Goal: Task Accomplishment & Management: Use online tool/utility

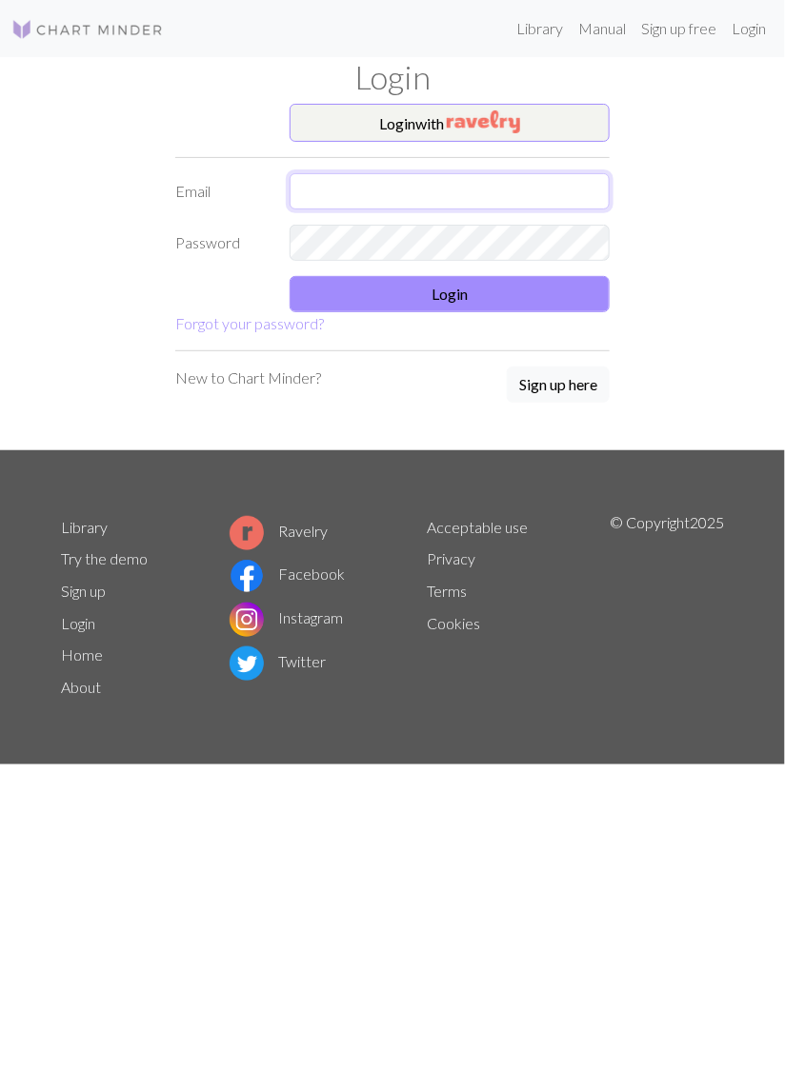
click at [476, 194] on input "text" at bounding box center [450, 191] width 320 height 36
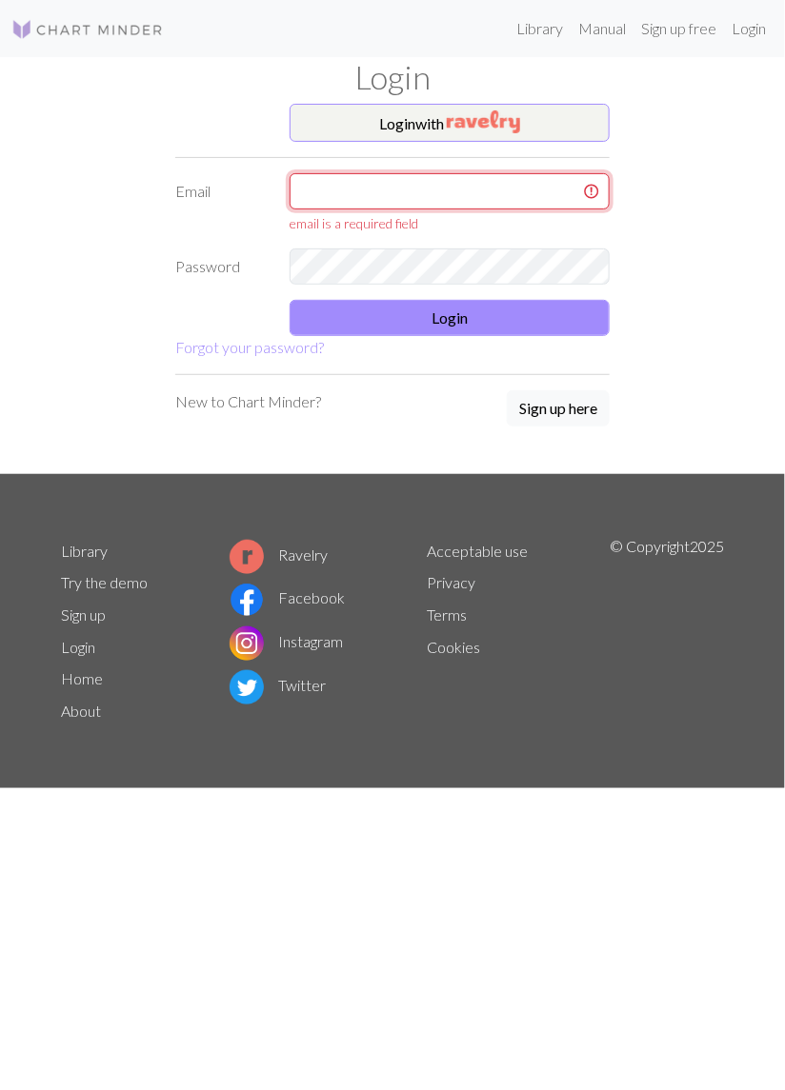
type input "[EMAIL_ADDRESS][PERSON_NAME][DOMAIN_NAME]"
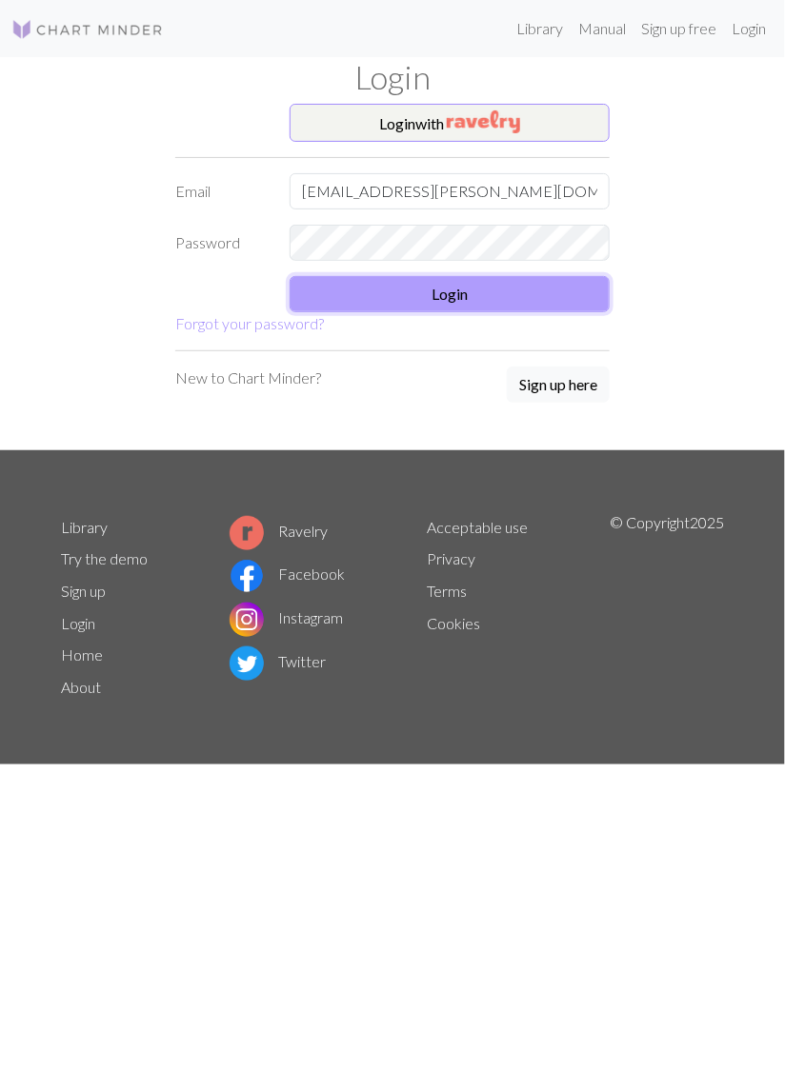
click at [486, 290] on button "Login" at bounding box center [450, 294] width 320 height 36
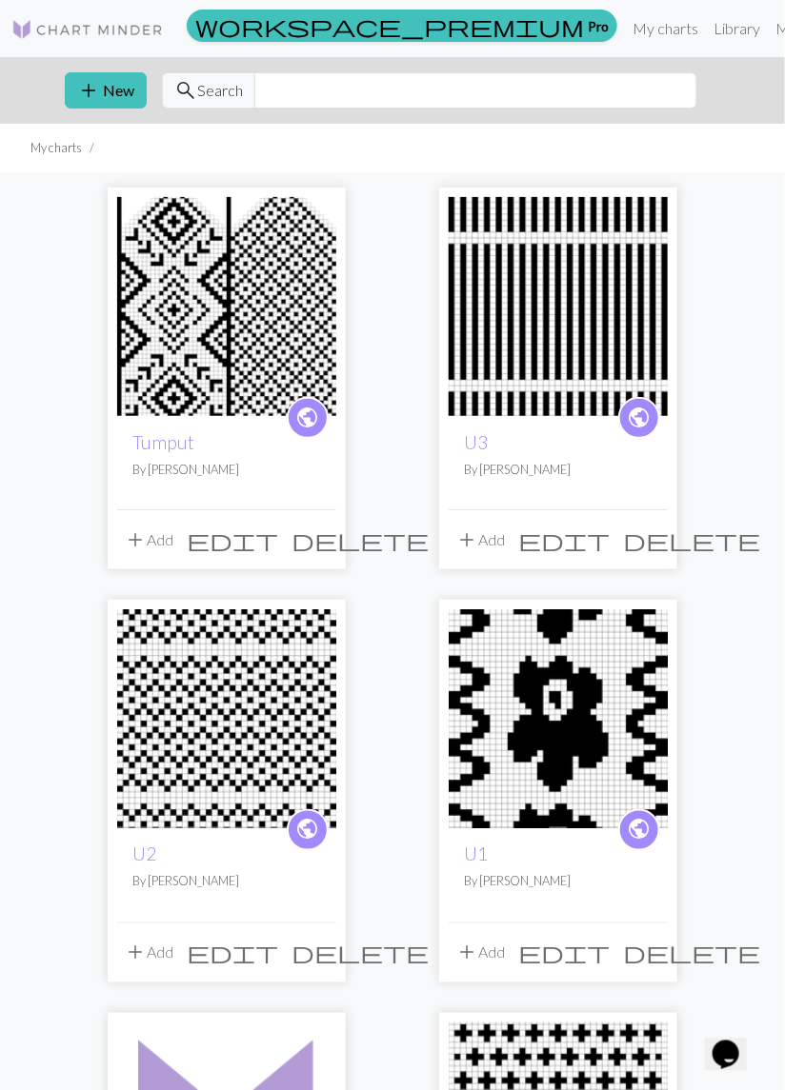
click at [229, 343] on img at bounding box center [226, 306] width 219 height 219
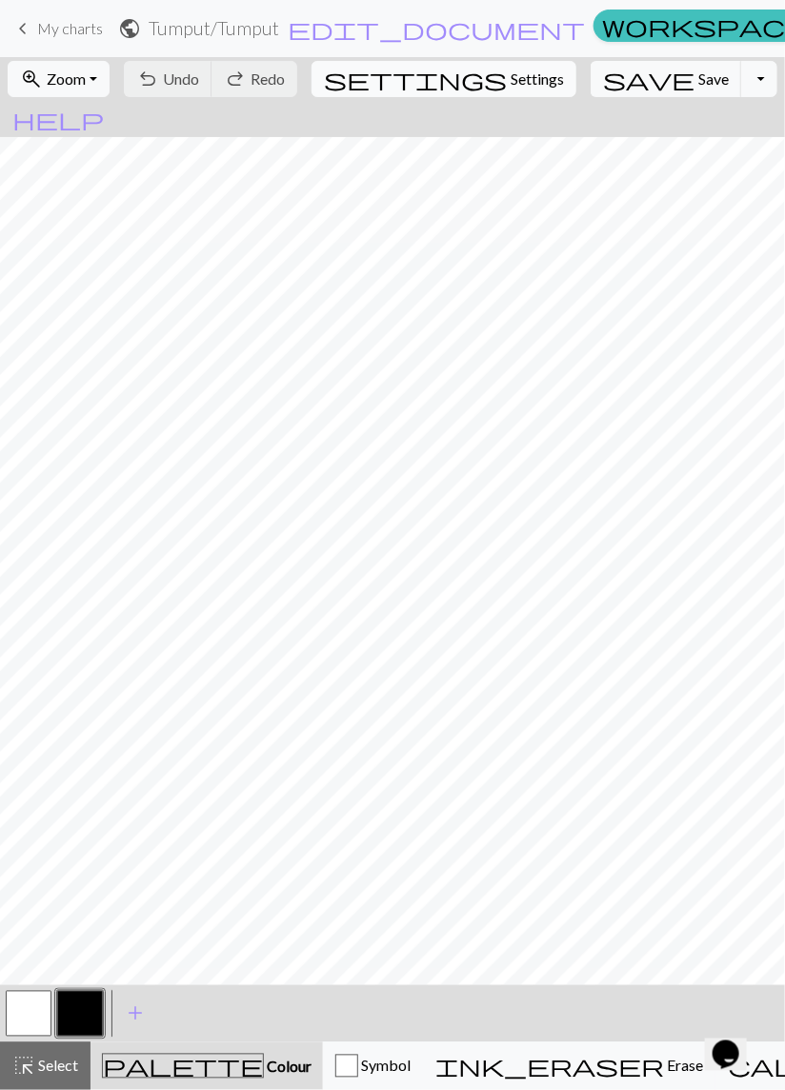
click at [510, 88] on span "Settings" at bounding box center [536, 79] width 53 height 23
select select "aran"
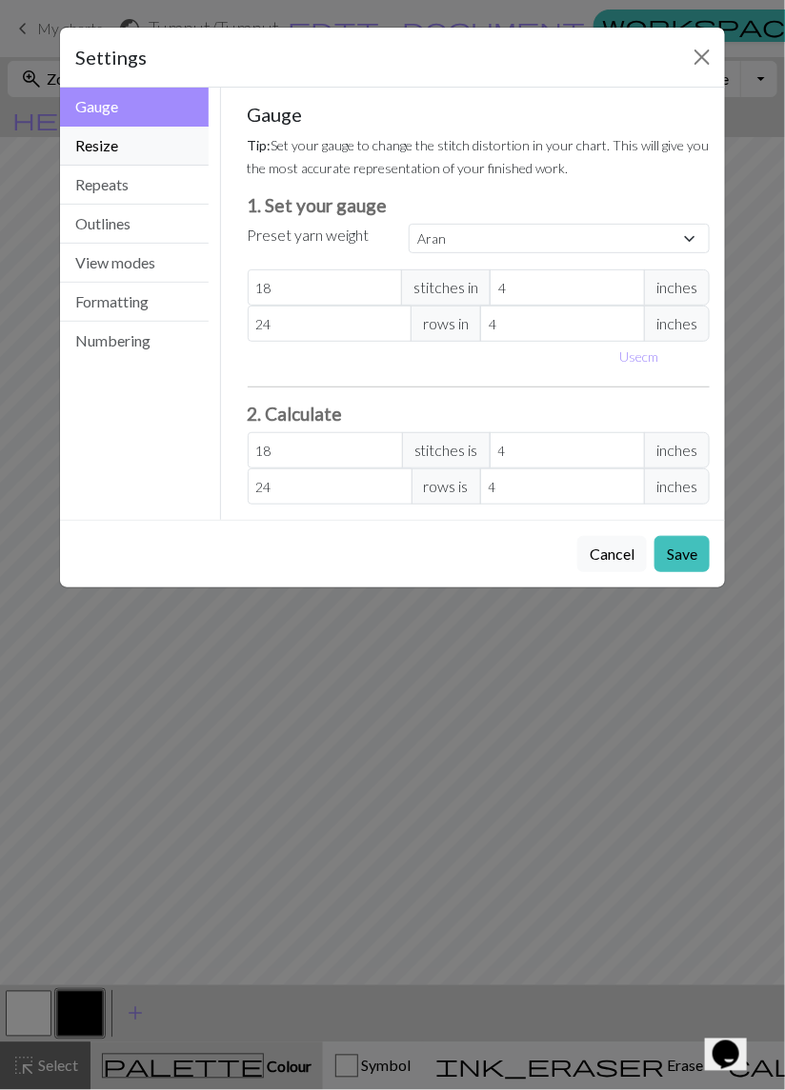
click at [151, 152] on button "Resize" at bounding box center [134, 146] width 149 height 39
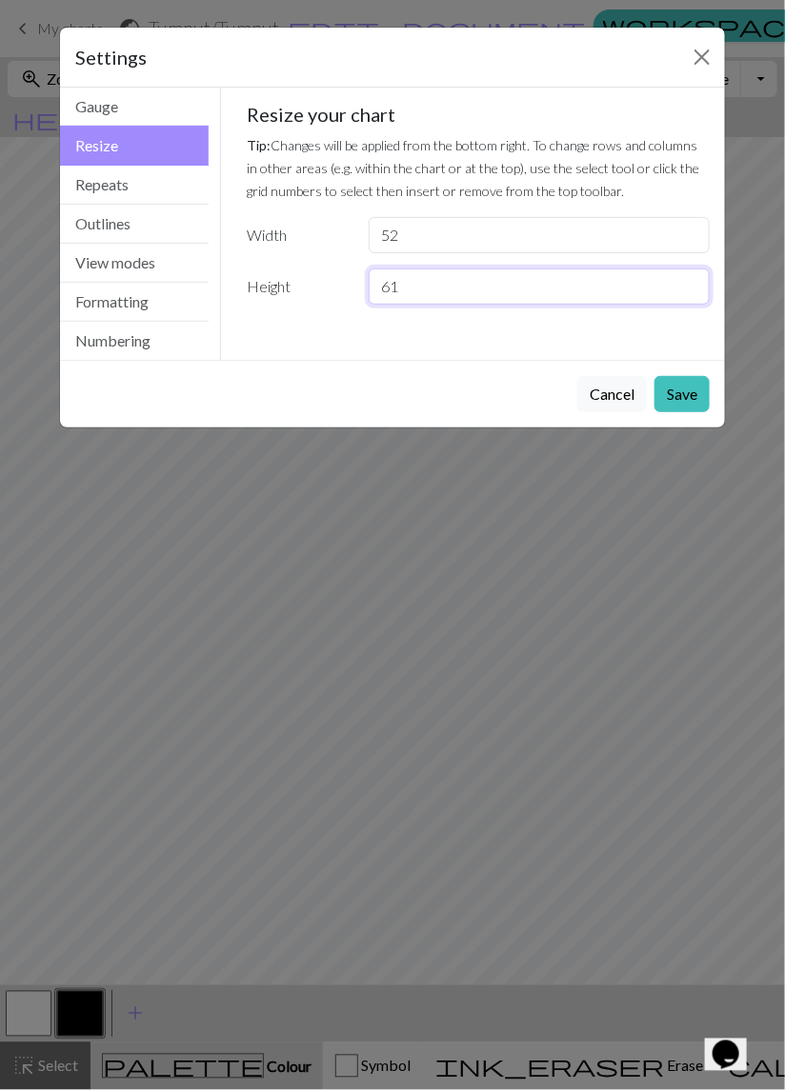
click at [401, 289] on input "61" at bounding box center [539, 287] width 341 height 36
type input "6"
type input "58"
click at [668, 400] on button "Save" at bounding box center [681, 394] width 55 height 36
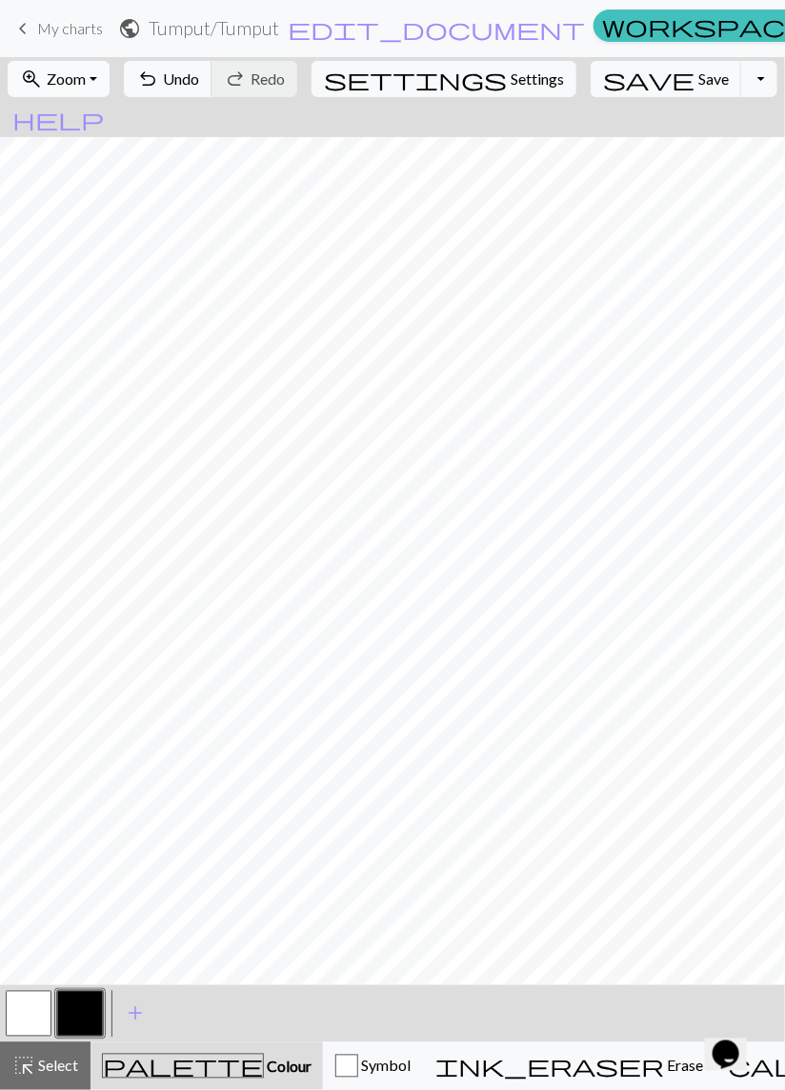
click at [86, 85] on span "Zoom" at bounding box center [66, 79] width 39 height 18
click at [74, 229] on button "50%" at bounding box center [84, 228] width 150 height 30
click at [15, 1020] on button "button" at bounding box center [29, 1014] width 46 height 46
click at [82, 1011] on button "button" at bounding box center [80, 1014] width 46 height 46
click at [199, 85] on span "Undo" at bounding box center [181, 79] width 36 height 18
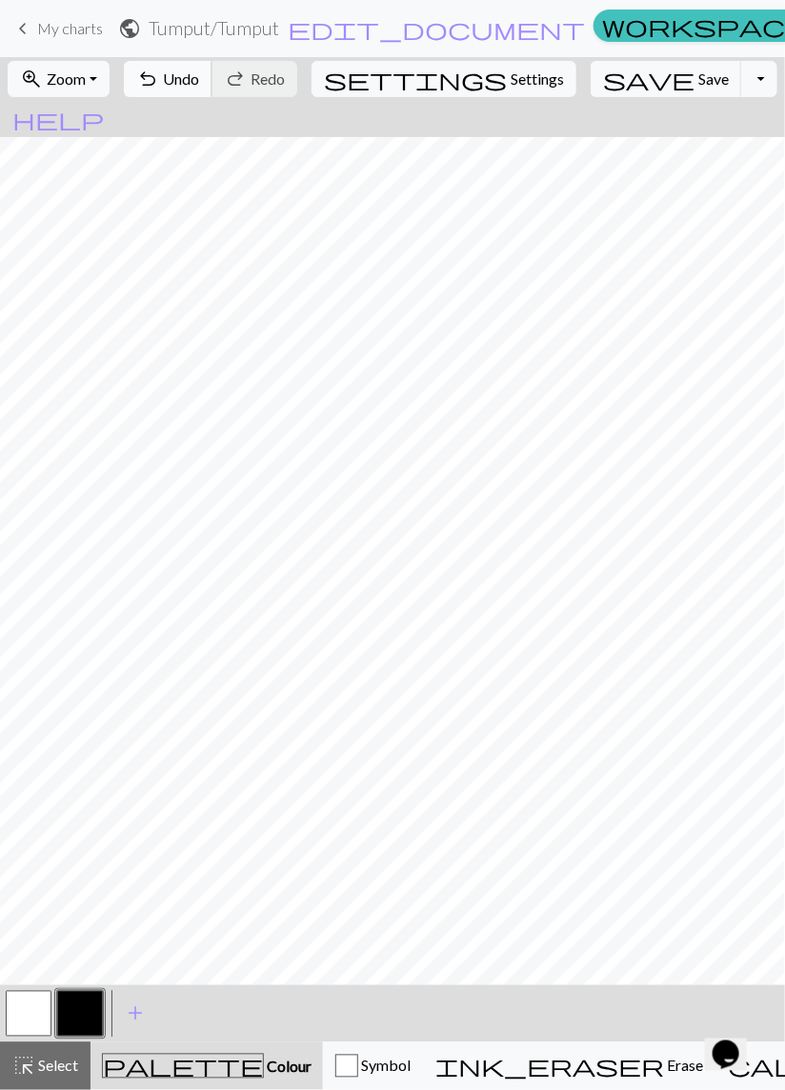
click at [199, 85] on span "Undo" at bounding box center [181, 79] width 36 height 18
click at [212, 89] on button "undo Undo Undo" at bounding box center [168, 79] width 89 height 36
click at [11, 1018] on button "button" at bounding box center [29, 1014] width 46 height 46
click at [85, 1016] on button "button" at bounding box center [80, 1014] width 46 height 46
click at [199, 80] on span "Undo" at bounding box center [181, 79] width 36 height 18
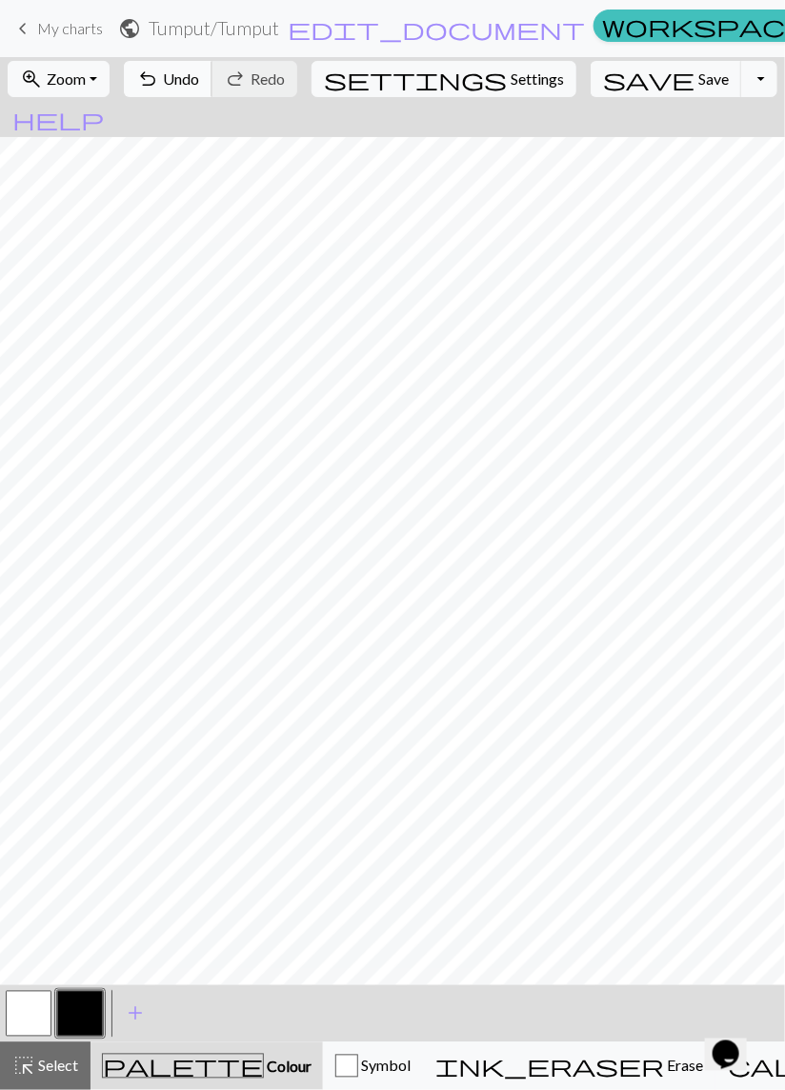
click at [199, 80] on span "Undo" at bounding box center [181, 79] width 36 height 18
click at [212, 83] on button "undo Undo Undo" at bounding box center [168, 79] width 89 height 36
click at [199, 85] on span "Undo" at bounding box center [181, 79] width 36 height 18
click at [199, 80] on span "Undo" at bounding box center [181, 79] width 36 height 18
click at [199, 84] on span "Undo" at bounding box center [181, 79] width 36 height 18
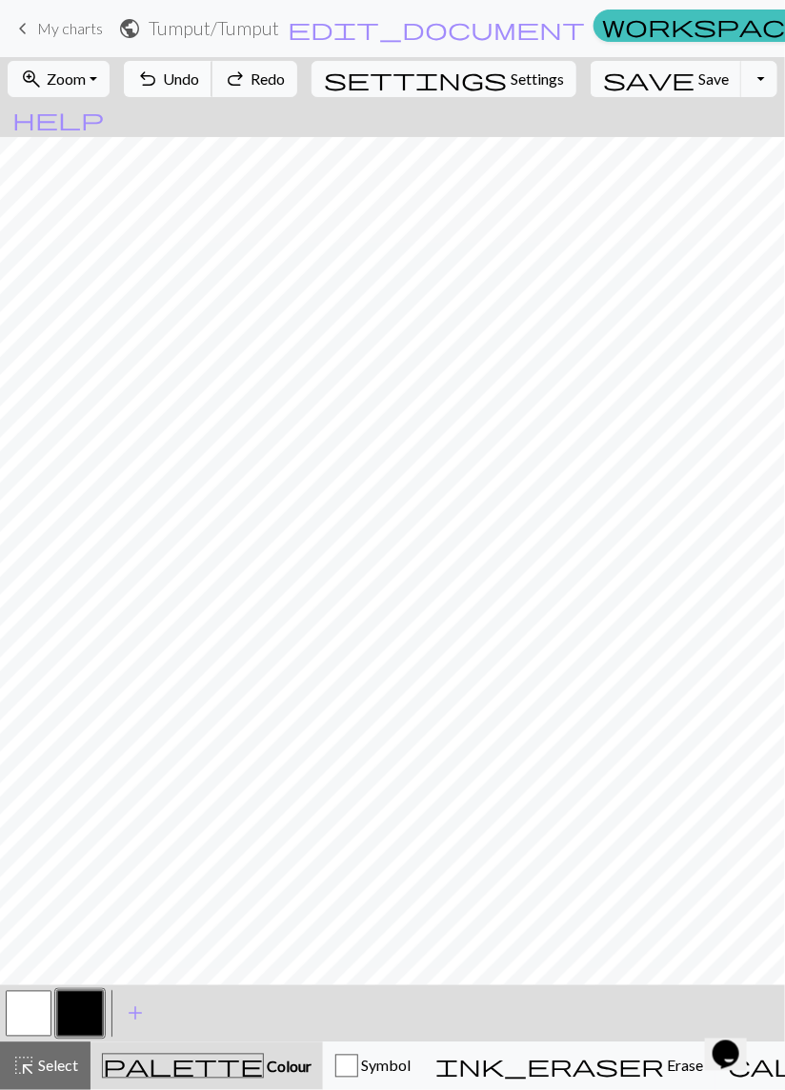
click at [199, 88] on span "Undo" at bounding box center [181, 79] width 36 height 18
click at [212, 90] on button "undo Undo Undo" at bounding box center [168, 79] width 89 height 36
click at [212, 93] on button "undo Undo Undo" at bounding box center [168, 79] width 89 height 36
click at [212, 94] on button "undo Undo Undo" at bounding box center [168, 79] width 89 height 36
click at [236, 99] on div "undo Undo Undo redo Redo Redo" at bounding box center [210, 79] width 185 height 44
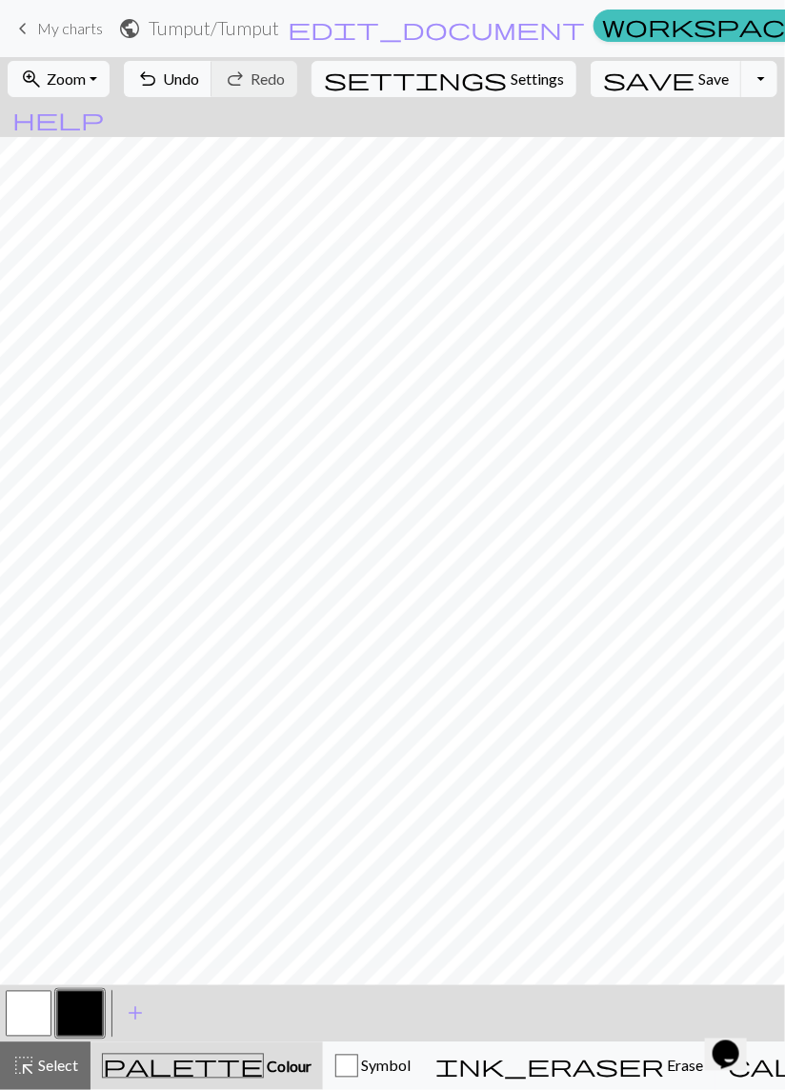
click at [16, 1010] on button "button" at bounding box center [29, 1014] width 46 height 46
click at [510, 76] on span "Settings" at bounding box center [536, 79] width 53 height 23
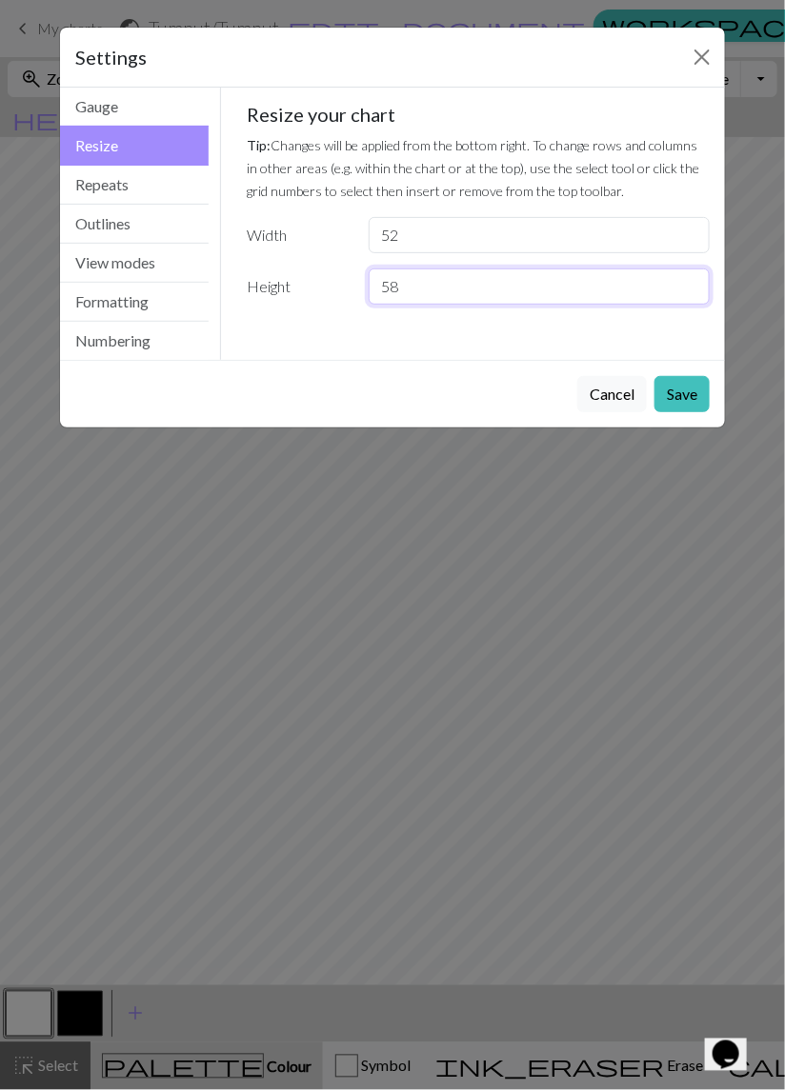
click at [401, 288] on input "58" at bounding box center [539, 287] width 341 height 36
type input "59"
click at [680, 393] on button "Save" at bounding box center [681, 394] width 55 height 36
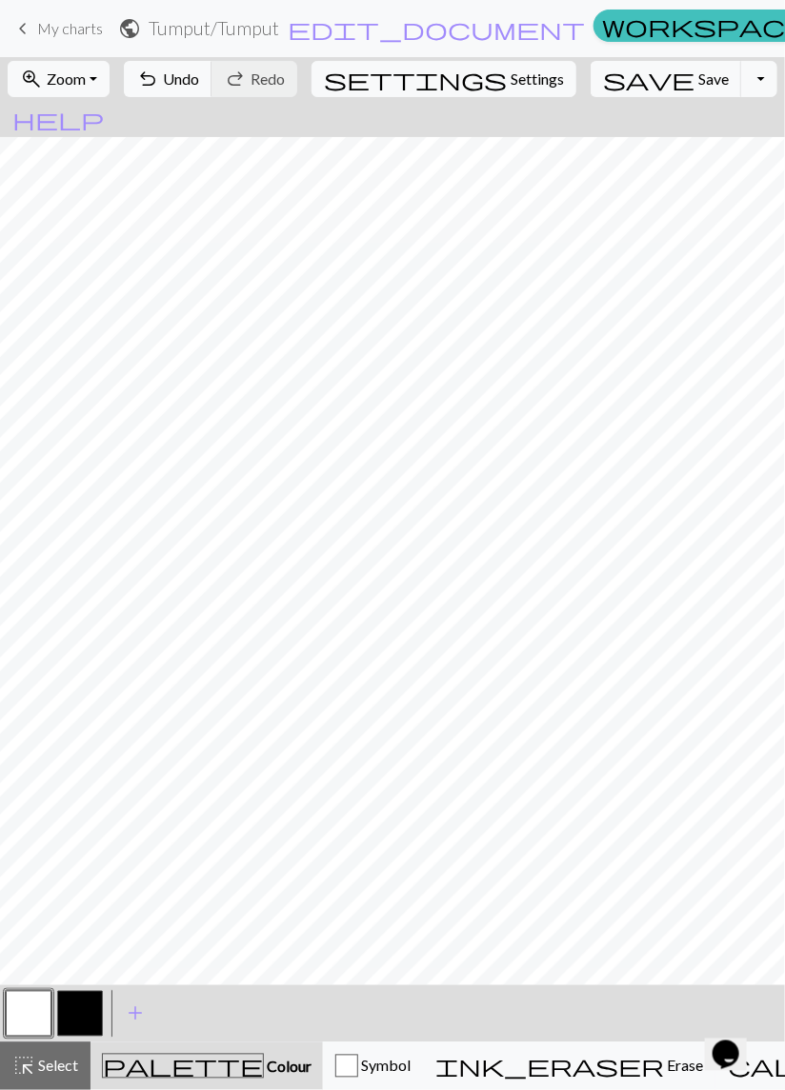
click at [34, 1006] on button "button" at bounding box center [29, 1014] width 46 height 46
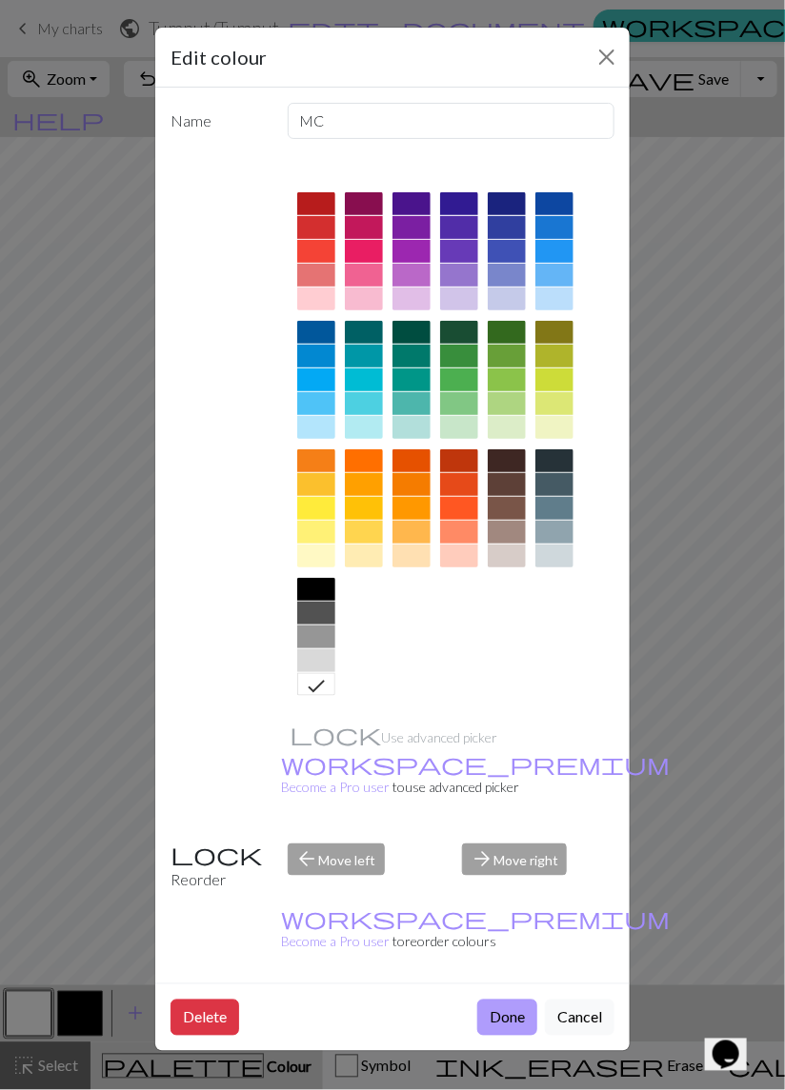
click at [500, 1000] on button "Done" at bounding box center [507, 1018] width 60 height 36
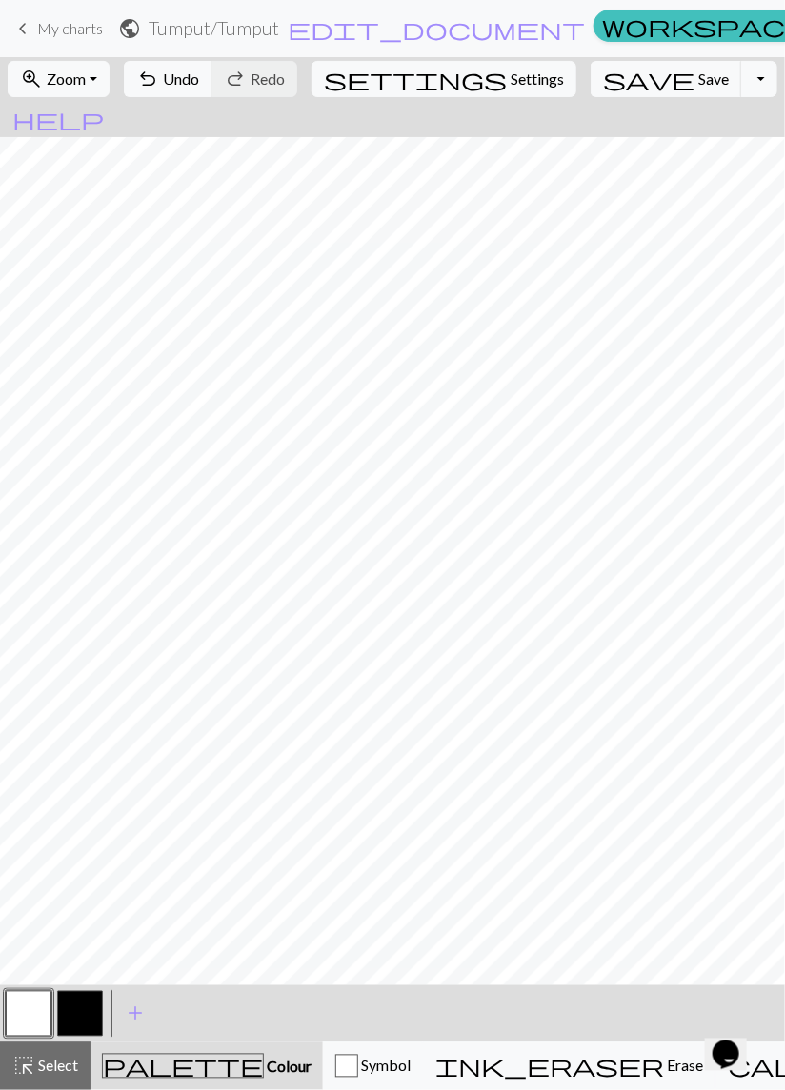
click at [89, 1016] on button "button" at bounding box center [80, 1014] width 46 height 46
click at [212, 91] on button "undo Undo Undo" at bounding box center [168, 79] width 89 height 36
click at [212, 95] on button "undo Undo Undo" at bounding box center [168, 79] width 89 height 36
click at [233, 98] on div "undo Undo Undo redo Redo Redo" at bounding box center [210, 79] width 185 height 44
click at [199, 83] on span "Undo" at bounding box center [181, 79] width 36 height 18
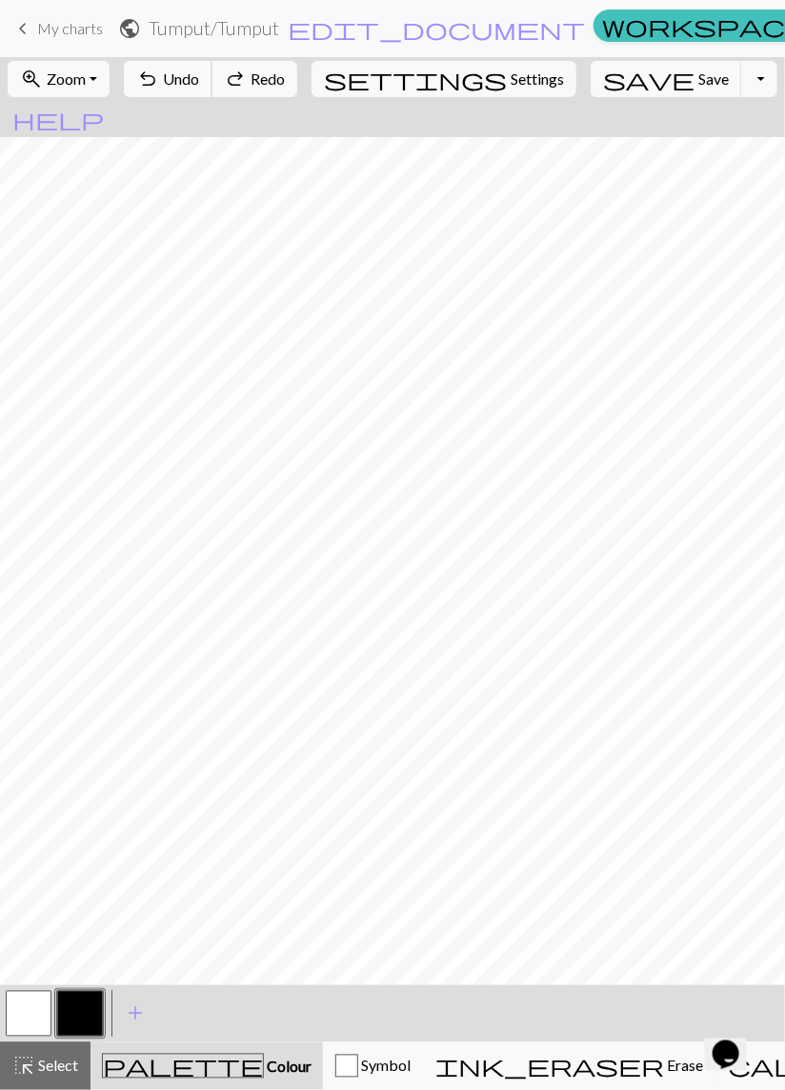
click at [199, 82] on span "Undo" at bounding box center [181, 79] width 36 height 18
click at [199, 87] on span "Undo" at bounding box center [181, 79] width 36 height 18
click at [199, 86] on span "Undo" at bounding box center [181, 79] width 36 height 18
click at [212, 89] on button "undo Undo Undo" at bounding box center [168, 79] width 89 height 36
click at [212, 91] on button "undo Undo Undo" at bounding box center [168, 79] width 89 height 36
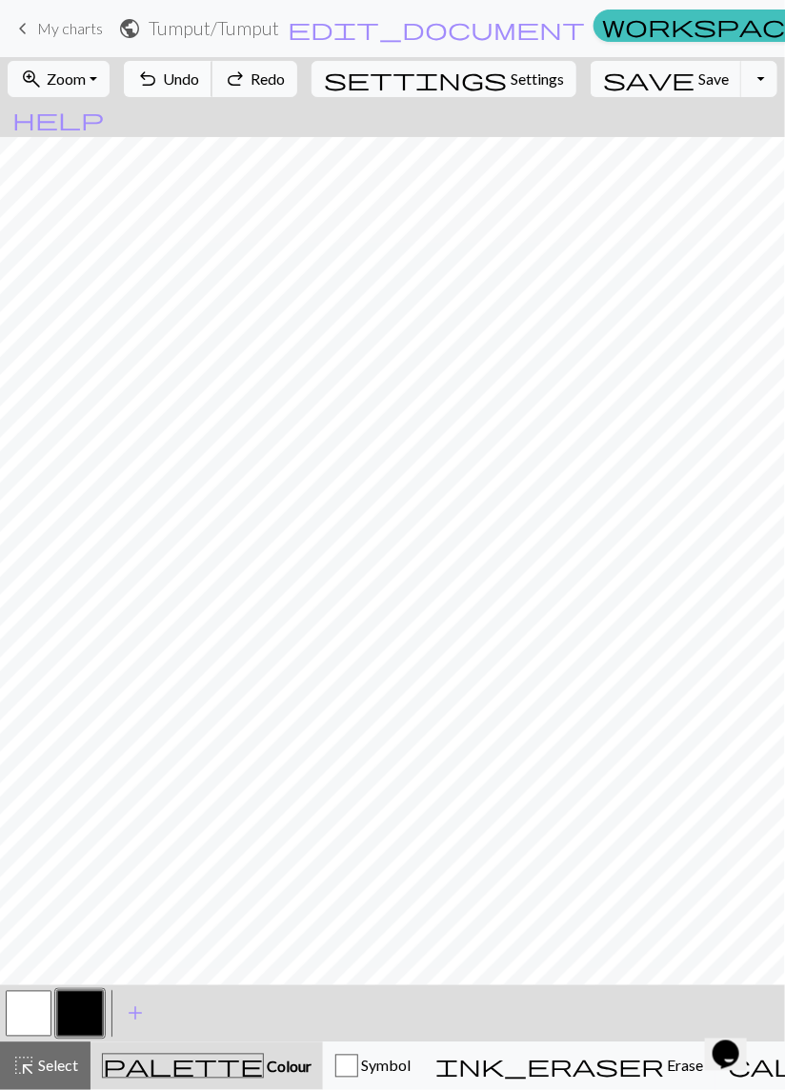
click at [212, 91] on button "undo Undo Undo" at bounding box center [168, 79] width 89 height 36
click at [212, 89] on button "undo Undo Undo" at bounding box center [168, 79] width 89 height 36
click at [212, 90] on button "undo Undo Undo" at bounding box center [168, 79] width 89 height 36
click at [199, 87] on span "Undo" at bounding box center [181, 79] width 36 height 18
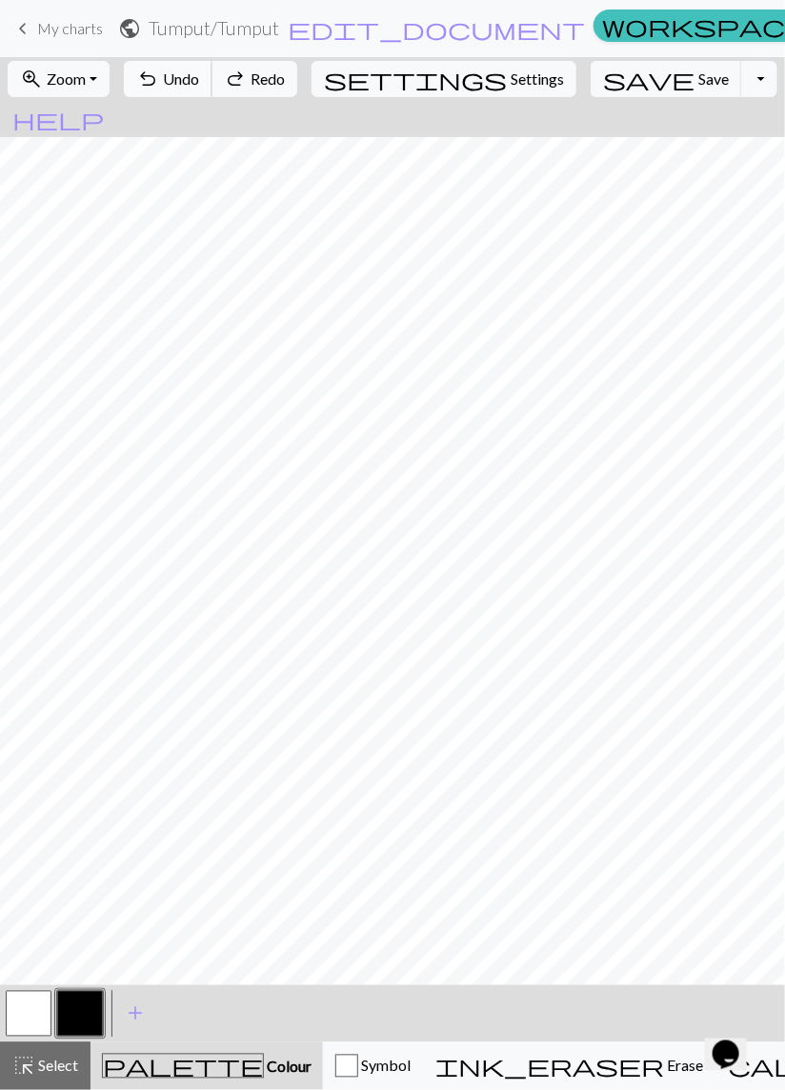
click at [212, 90] on button "undo Undo Undo" at bounding box center [168, 79] width 89 height 36
click at [212, 89] on button "undo Undo Undo" at bounding box center [168, 79] width 89 height 36
click at [212, 90] on button "undo Undo Undo" at bounding box center [168, 79] width 89 height 36
click at [199, 79] on span "Undo" at bounding box center [181, 79] width 36 height 18
click at [199, 85] on span "Undo" at bounding box center [181, 79] width 36 height 18
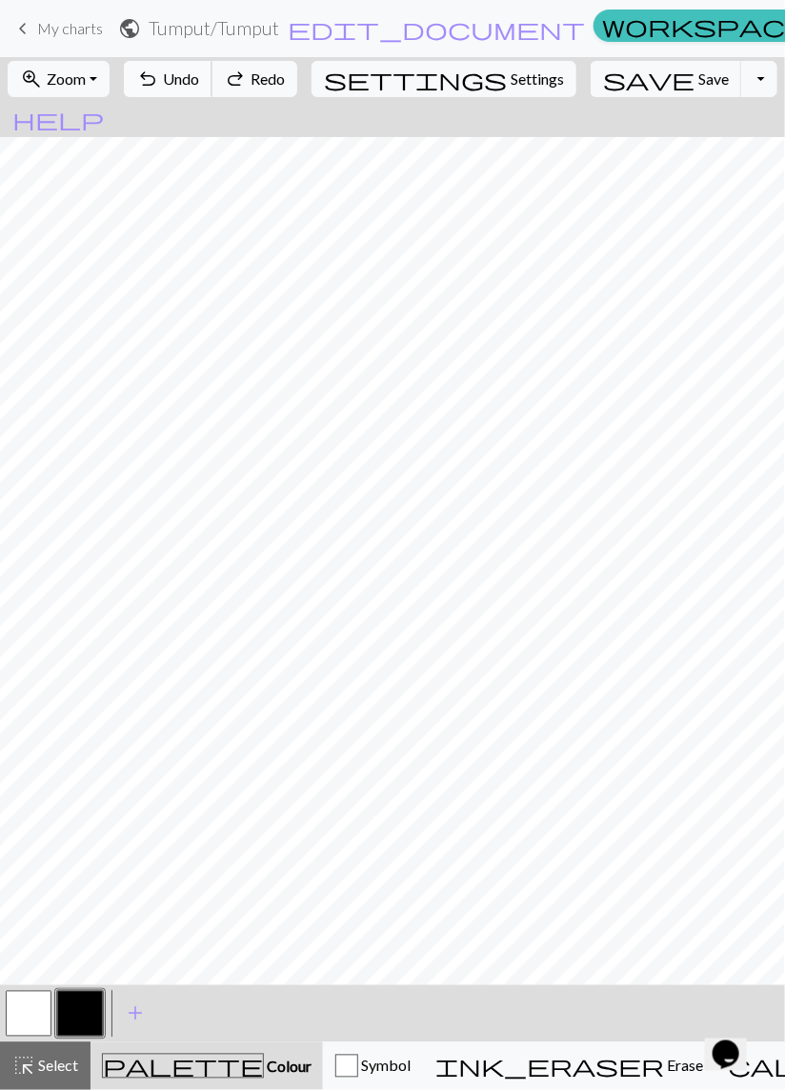
click at [212, 88] on button "undo Undo Undo" at bounding box center [168, 79] width 89 height 36
click at [212, 90] on button "undo Undo Undo" at bounding box center [168, 79] width 89 height 36
click at [212, 92] on button "undo Undo Undo" at bounding box center [168, 79] width 89 height 36
click at [212, 93] on button "undo Undo Undo" at bounding box center [168, 79] width 89 height 36
click at [212, 95] on button "undo Undo Undo" at bounding box center [168, 79] width 89 height 36
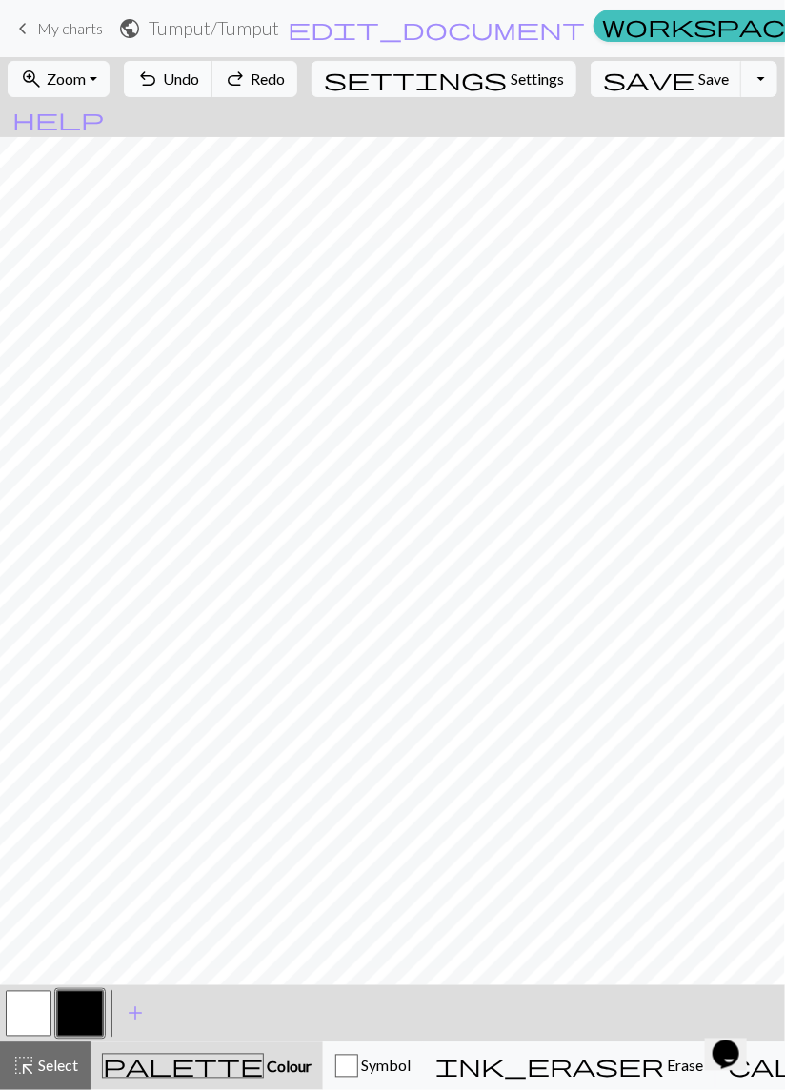
click at [241, 99] on div "undo Undo Undo redo Redo Redo" at bounding box center [210, 79] width 185 height 44
click at [244, 99] on div "undo Undo Undo redo Redo Redo" at bounding box center [210, 79] width 185 height 44
click at [199, 85] on span "Undo" at bounding box center [181, 79] width 36 height 18
click at [31, 1012] on button "button" at bounding box center [29, 1014] width 46 height 46
click at [86, 1022] on button "button" at bounding box center [80, 1014] width 46 height 46
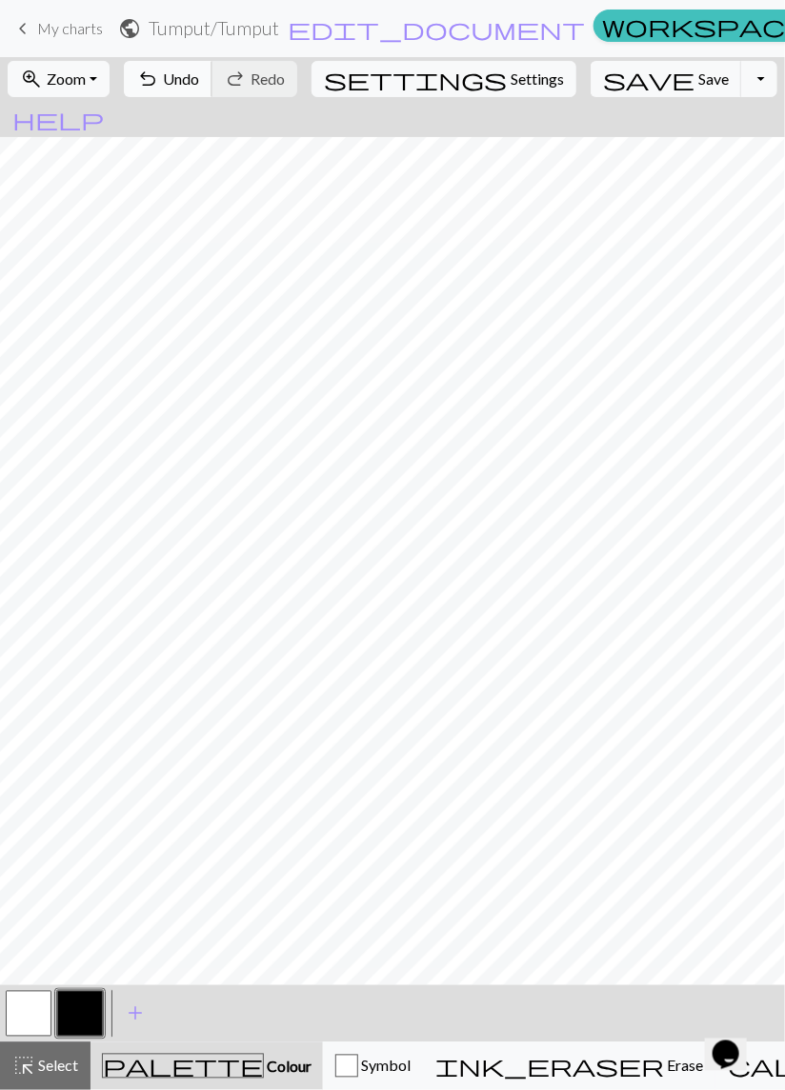
click at [199, 81] on span "Undo" at bounding box center [181, 79] width 36 height 18
click at [199, 74] on span "Undo" at bounding box center [181, 79] width 36 height 18
click at [199, 72] on span "Undo" at bounding box center [181, 79] width 36 height 18
click at [212, 90] on button "undo Undo Undo" at bounding box center [168, 79] width 89 height 36
click at [199, 79] on span "Undo" at bounding box center [181, 79] width 36 height 18
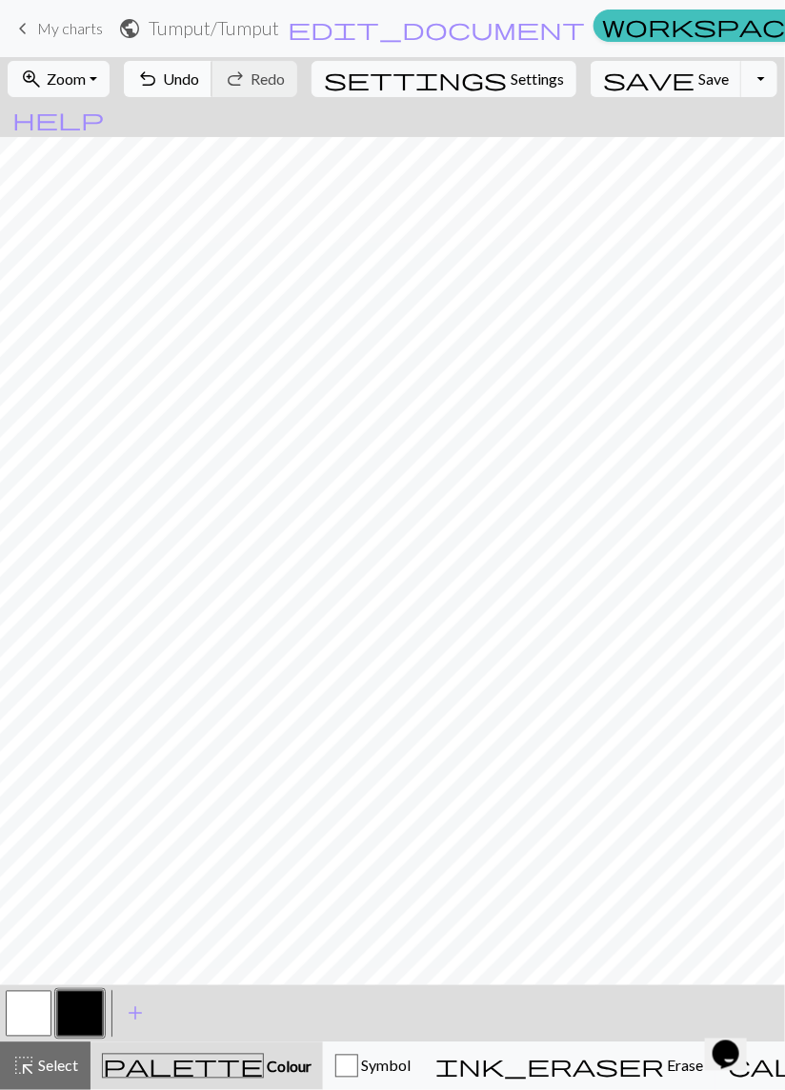
click at [199, 76] on span "Undo" at bounding box center [181, 79] width 36 height 18
click at [199, 75] on span "Undo" at bounding box center [181, 79] width 36 height 18
click at [199, 82] on span "Undo" at bounding box center [181, 79] width 36 height 18
click at [212, 90] on button "undo Undo Undo" at bounding box center [168, 79] width 89 height 36
click at [212, 94] on button "undo Undo Undo" at bounding box center [168, 79] width 89 height 36
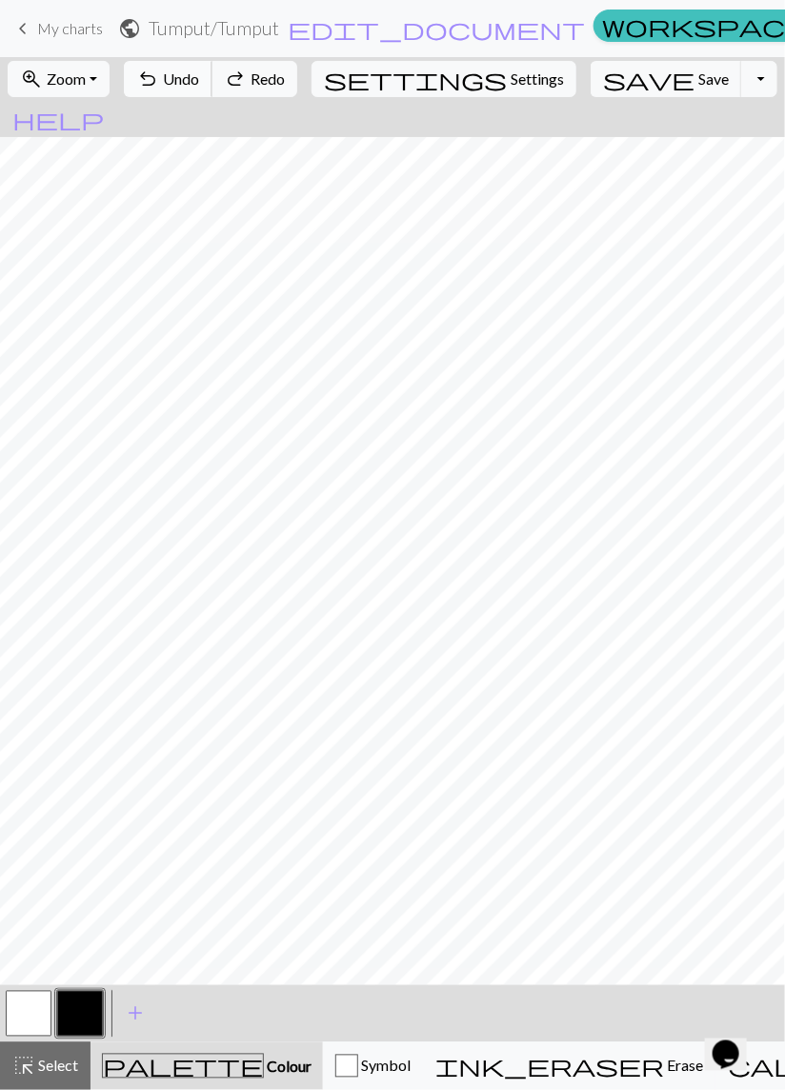
click at [212, 96] on button "undo Undo Undo" at bounding box center [168, 79] width 89 height 36
click at [212, 72] on button "undo Undo Undo" at bounding box center [168, 79] width 89 height 36
click at [199, 78] on span "Undo" at bounding box center [181, 79] width 36 height 18
click at [199, 81] on span "Undo" at bounding box center [181, 79] width 36 height 18
click at [199, 84] on span "Undo" at bounding box center [181, 79] width 36 height 18
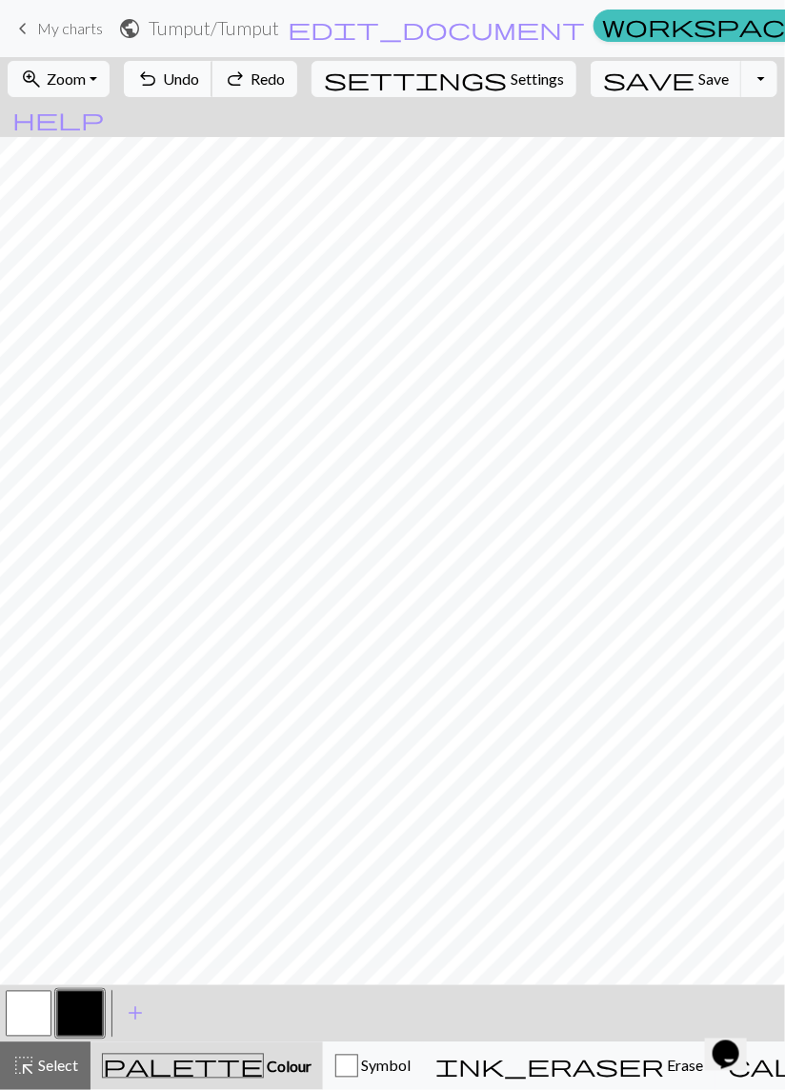
click at [199, 84] on span "Undo" at bounding box center [181, 79] width 36 height 18
click at [199, 85] on span "Undo" at bounding box center [181, 79] width 36 height 18
click at [199, 87] on span "Undo" at bounding box center [181, 79] width 36 height 18
click at [199, 73] on span "Undo" at bounding box center [181, 79] width 36 height 18
click at [199, 79] on span "Undo" at bounding box center [181, 79] width 36 height 18
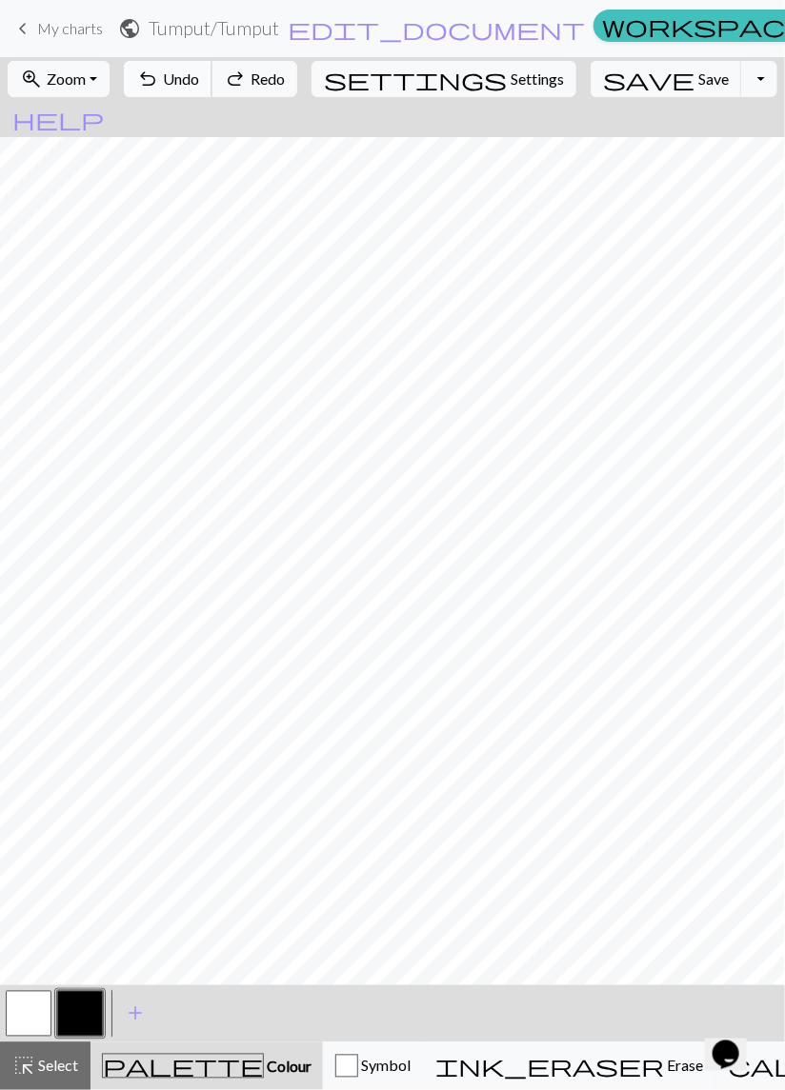
click at [199, 78] on span "Undo" at bounding box center [181, 79] width 36 height 18
click at [199, 77] on span "Undo" at bounding box center [181, 79] width 36 height 18
click at [199, 76] on span "Undo" at bounding box center [181, 79] width 36 height 18
click at [199, 75] on span "Undo" at bounding box center [181, 79] width 36 height 18
click at [199, 80] on span "Undo" at bounding box center [181, 79] width 36 height 18
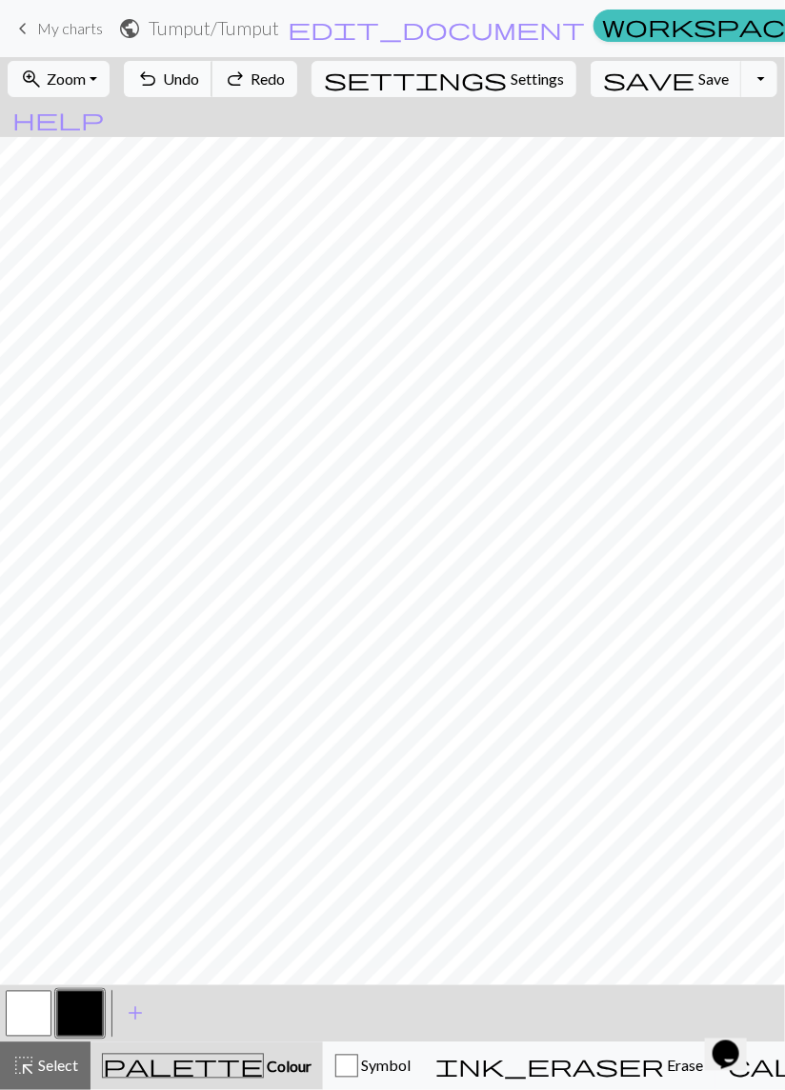
click at [199, 83] on span "Undo" at bounding box center [181, 79] width 36 height 18
click at [199, 87] on span "Undo" at bounding box center [181, 79] width 36 height 18
click at [199, 86] on span "Undo" at bounding box center [181, 79] width 36 height 18
click at [199, 87] on span "Undo" at bounding box center [181, 79] width 36 height 18
click at [199, 85] on span "Undo" at bounding box center [181, 79] width 36 height 18
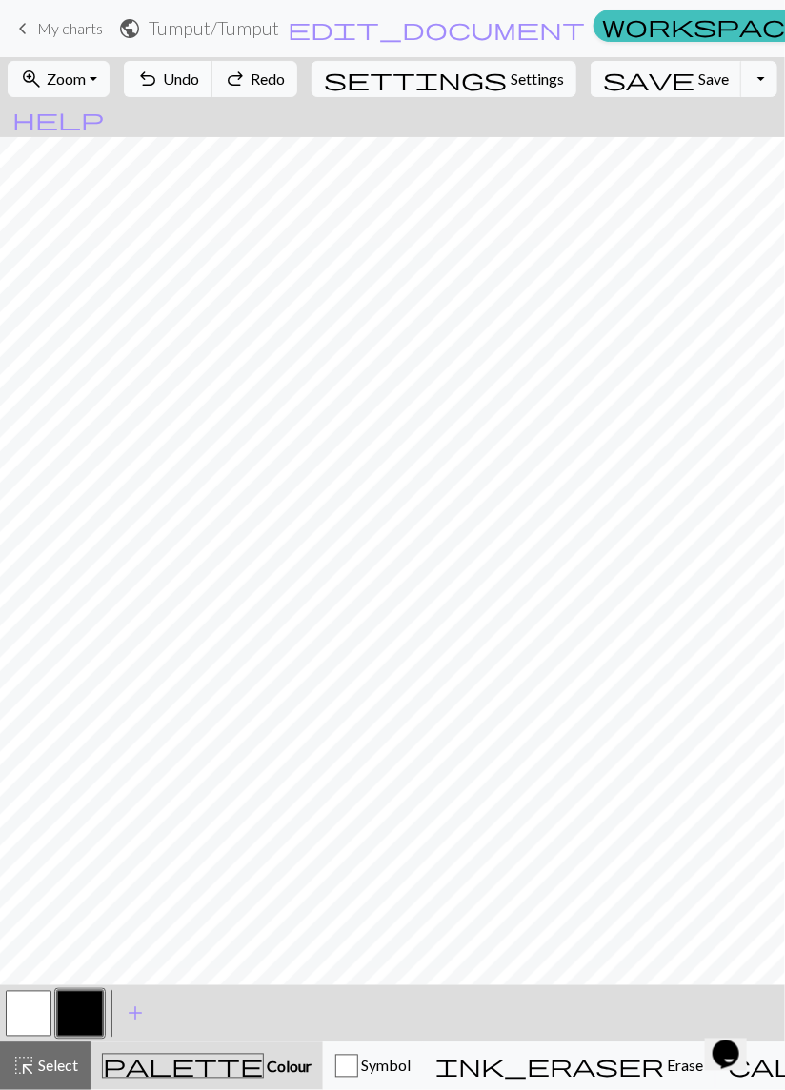
click at [199, 86] on span "Undo" at bounding box center [181, 79] width 36 height 18
click at [199, 85] on span "Undo" at bounding box center [181, 79] width 36 height 18
click at [199, 83] on span "Undo" at bounding box center [181, 79] width 36 height 18
click at [199, 81] on span "Undo" at bounding box center [181, 79] width 36 height 18
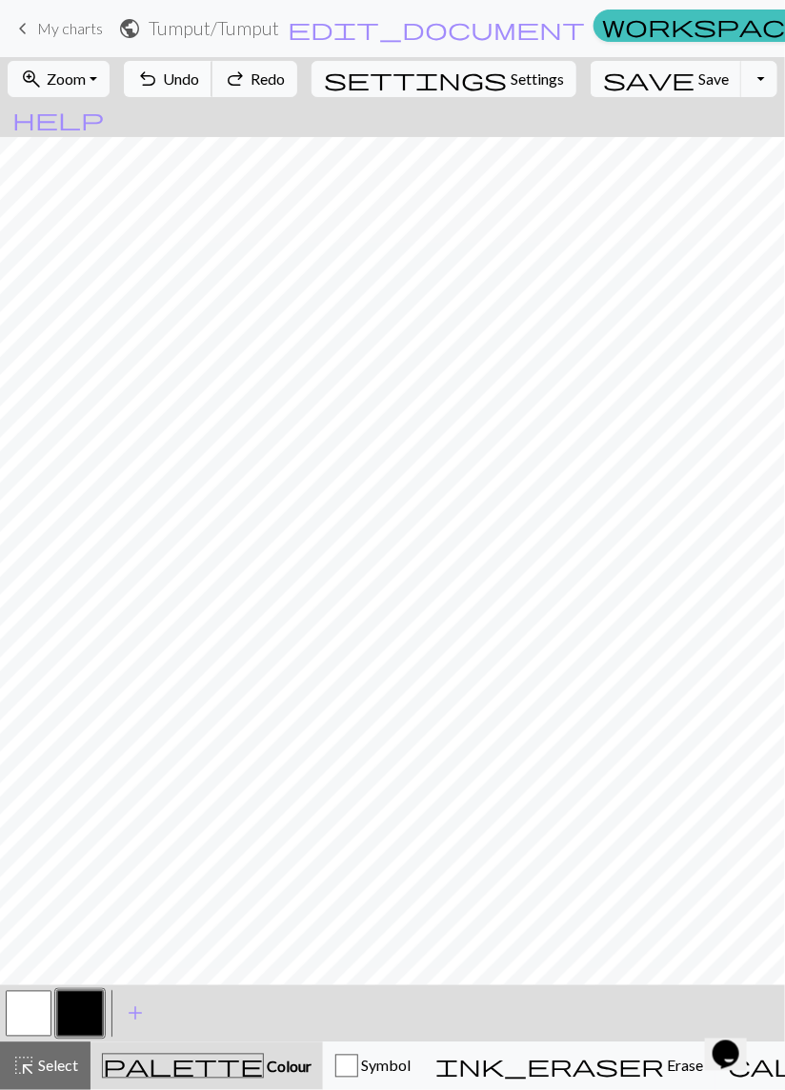
click at [199, 80] on span "Undo" at bounding box center [181, 79] width 36 height 18
click at [199, 82] on span "Undo" at bounding box center [181, 79] width 36 height 18
click at [199, 83] on span "Undo" at bounding box center [181, 79] width 36 height 18
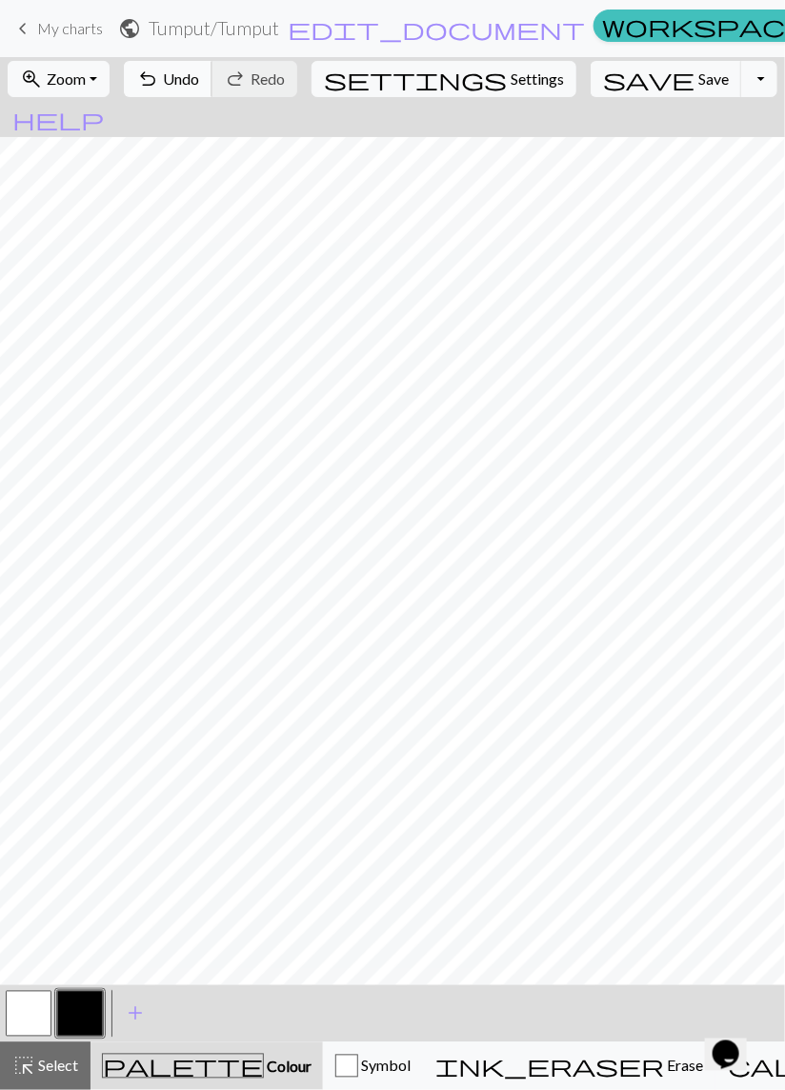
click at [199, 79] on span "Undo" at bounding box center [181, 79] width 36 height 18
click at [199, 80] on span "Undo" at bounding box center [181, 79] width 36 height 18
click at [29, 1020] on button "button" at bounding box center [29, 1014] width 46 height 46
click at [82, 1004] on button "button" at bounding box center [80, 1014] width 46 height 46
click at [199, 81] on span "Undo" at bounding box center [181, 79] width 36 height 18
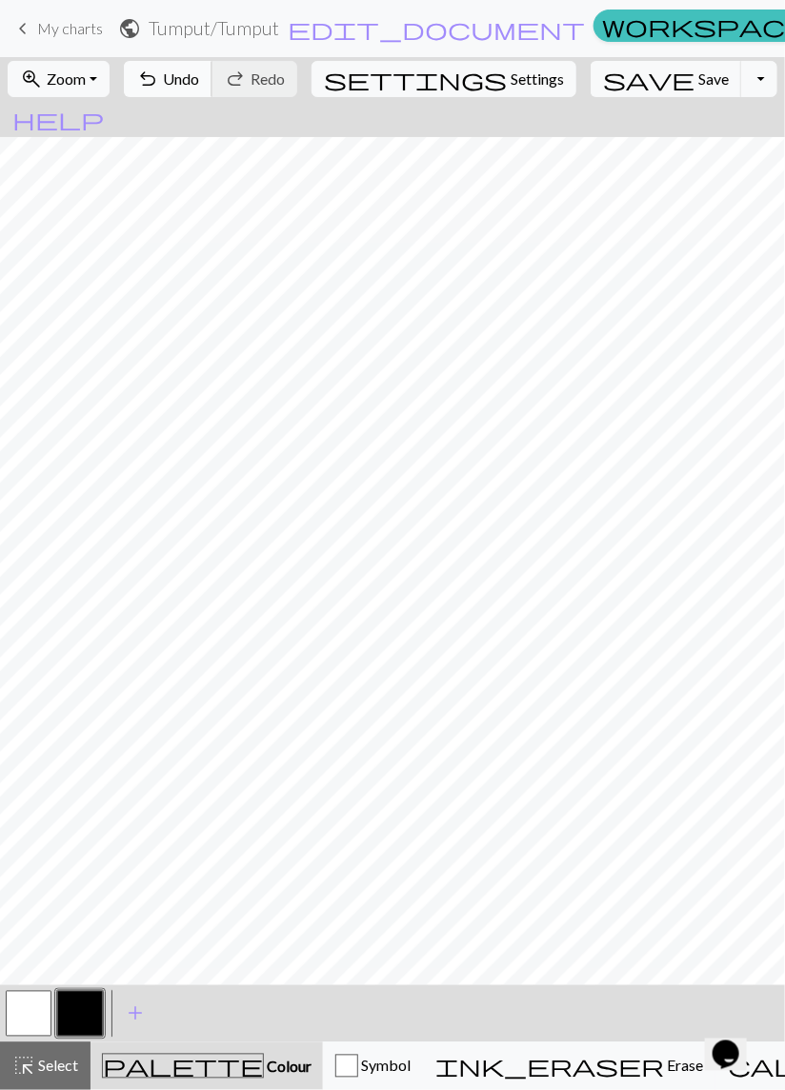
click at [199, 73] on span "Undo" at bounding box center [181, 79] width 36 height 18
click at [199, 80] on span "Undo" at bounding box center [181, 79] width 36 height 18
click at [199, 81] on span "Undo" at bounding box center [181, 79] width 36 height 18
click at [199, 88] on span "Undo" at bounding box center [181, 79] width 36 height 18
click at [212, 91] on button "undo Undo Undo" at bounding box center [168, 79] width 89 height 36
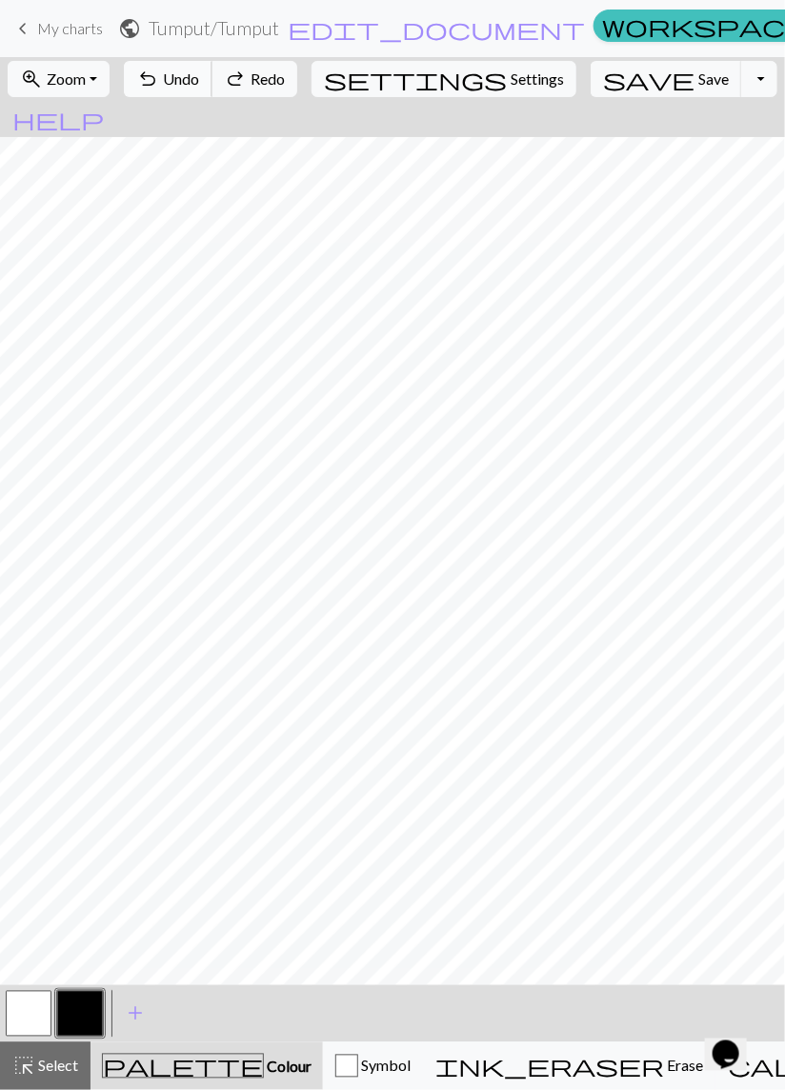
click at [212, 96] on button "undo Undo Undo" at bounding box center [168, 79] width 89 height 36
click at [199, 75] on span "Undo" at bounding box center [181, 79] width 36 height 18
click at [18, 1010] on button "button" at bounding box center [29, 1014] width 46 height 46
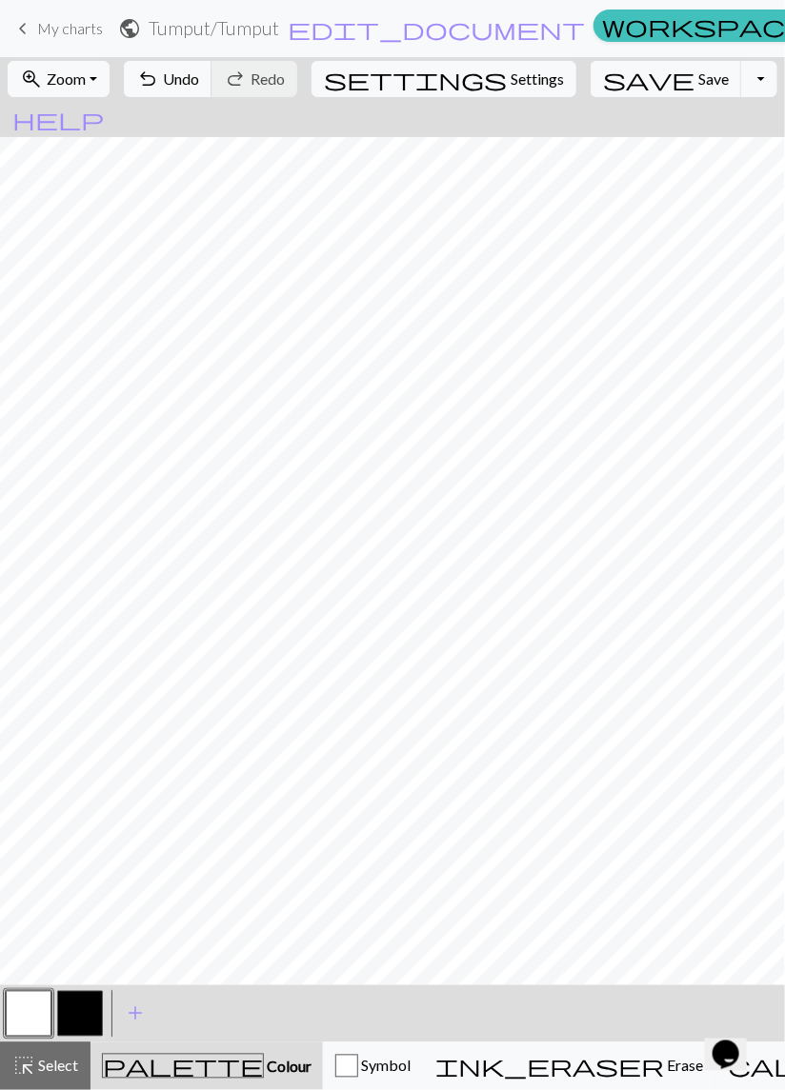
click at [83, 1018] on button "button" at bounding box center [80, 1014] width 46 height 46
click at [199, 70] on span "Undo" at bounding box center [181, 79] width 36 height 18
click at [199, 79] on span "Undo" at bounding box center [181, 79] width 36 height 18
click at [199, 82] on span "Undo" at bounding box center [181, 79] width 36 height 18
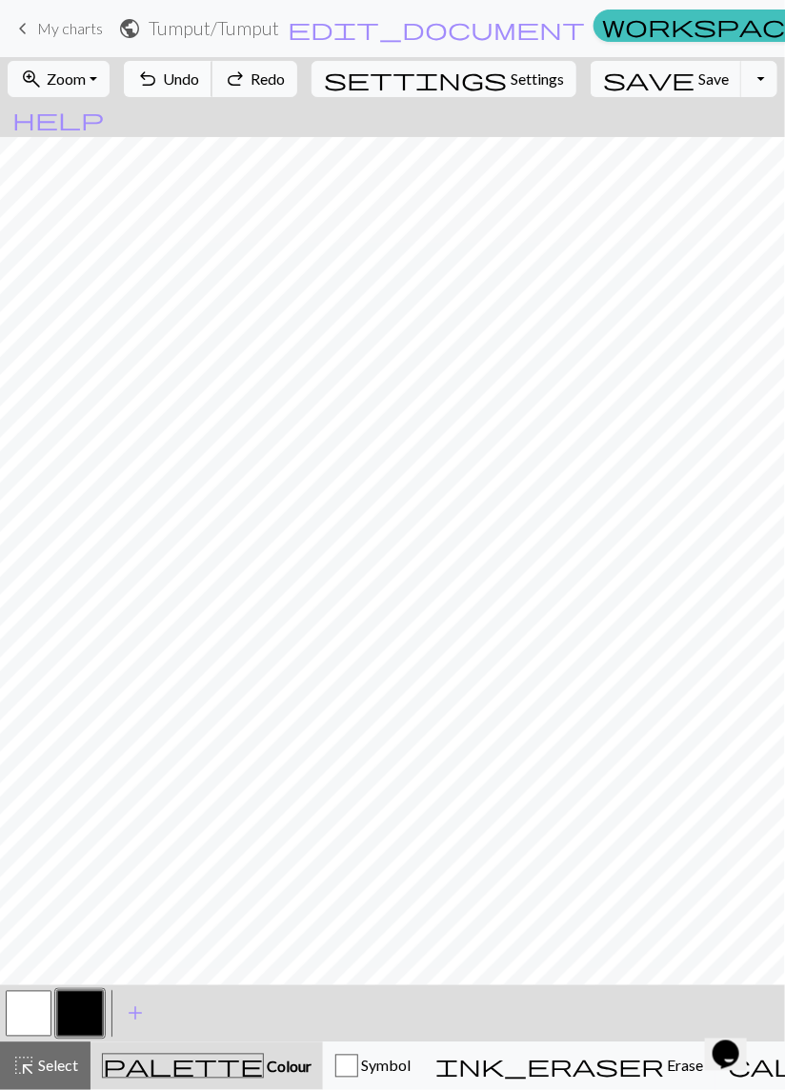
click at [199, 87] on span "Undo" at bounding box center [181, 79] width 36 height 18
click at [212, 90] on button "undo Undo Undo" at bounding box center [168, 79] width 89 height 36
click at [212, 89] on button "undo Undo Undo" at bounding box center [168, 79] width 89 height 36
click at [212, 95] on button "undo Undo Undo" at bounding box center [168, 79] width 89 height 36
click at [212, 96] on button "undo Undo Undo" at bounding box center [168, 79] width 89 height 36
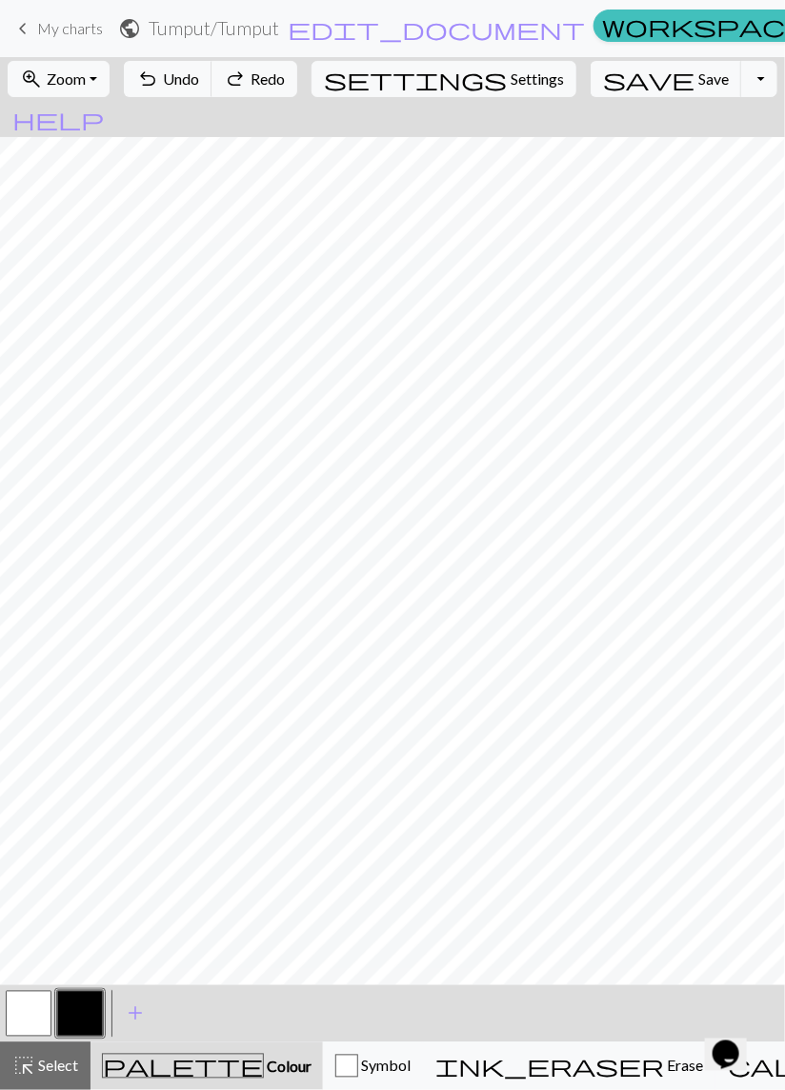
click at [242, 100] on div "undo Undo Undo redo Redo Redo" at bounding box center [210, 79] width 185 height 44
click at [235, 97] on div "undo Undo Undo redo Redo Redo" at bounding box center [210, 79] width 185 height 44
click at [199, 83] on span "Undo" at bounding box center [181, 79] width 36 height 18
click at [199, 86] on span "Undo" at bounding box center [181, 79] width 36 height 18
click at [199, 83] on span "Undo" at bounding box center [181, 79] width 36 height 18
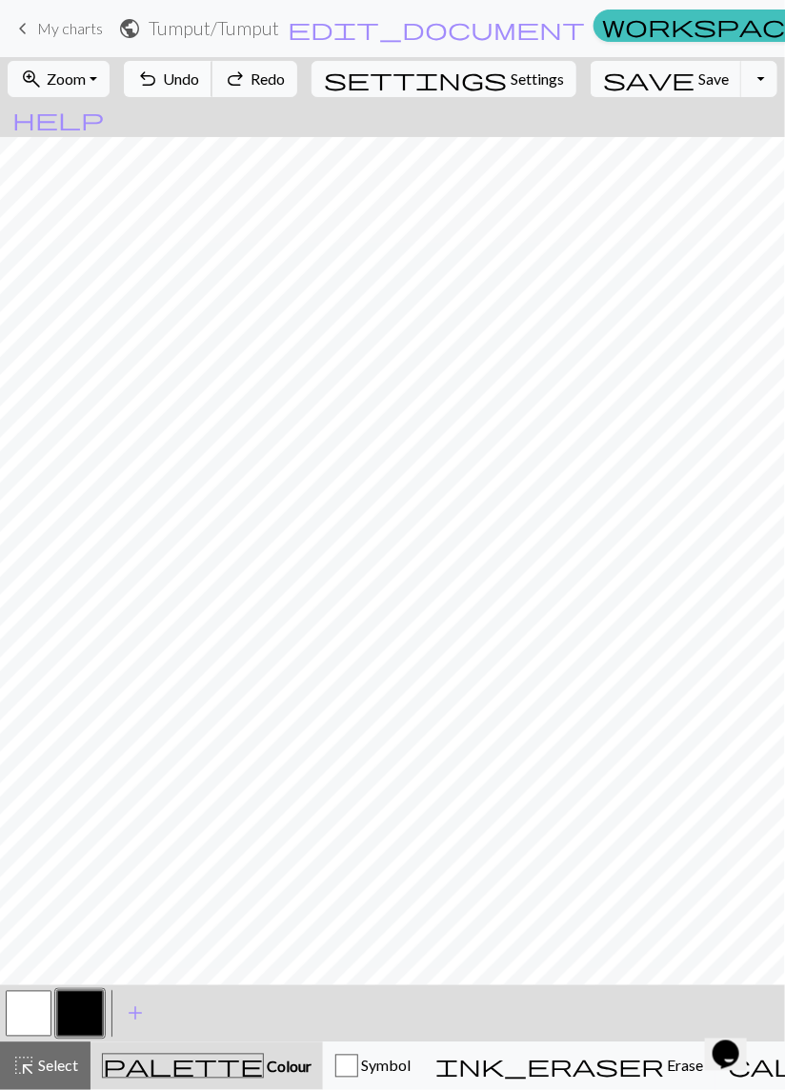
click at [199, 83] on span "Undo" at bounding box center [181, 79] width 36 height 18
click at [199, 78] on span "Undo" at bounding box center [181, 79] width 36 height 18
click at [199, 80] on span "Undo" at bounding box center [181, 79] width 36 height 18
click at [199, 74] on span "Undo" at bounding box center [181, 79] width 36 height 18
click at [18, 1020] on button "button" at bounding box center [29, 1014] width 46 height 46
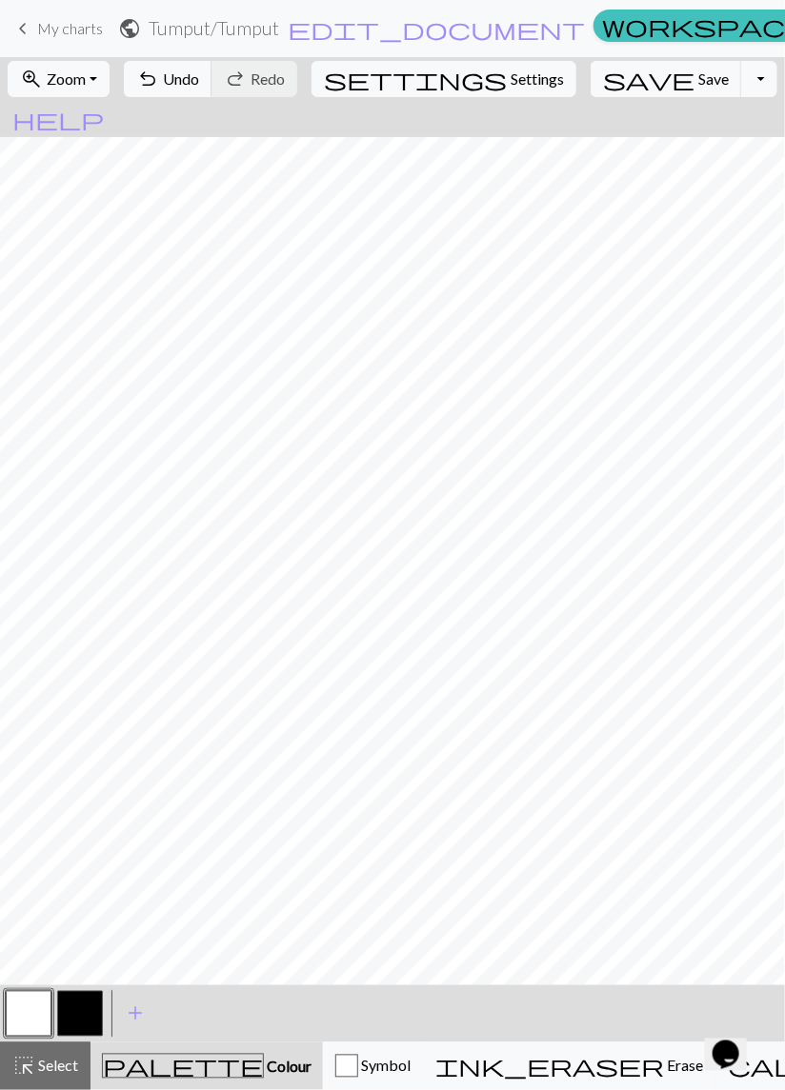
click at [76, 1009] on button "button" at bounding box center [80, 1014] width 46 height 46
click at [199, 73] on span "Undo" at bounding box center [181, 79] width 36 height 18
click at [199, 79] on span "Undo" at bounding box center [181, 79] width 36 height 18
click at [212, 90] on button "undo Undo Undo" at bounding box center [168, 79] width 89 height 36
click at [199, 79] on span "Undo" at bounding box center [181, 79] width 36 height 18
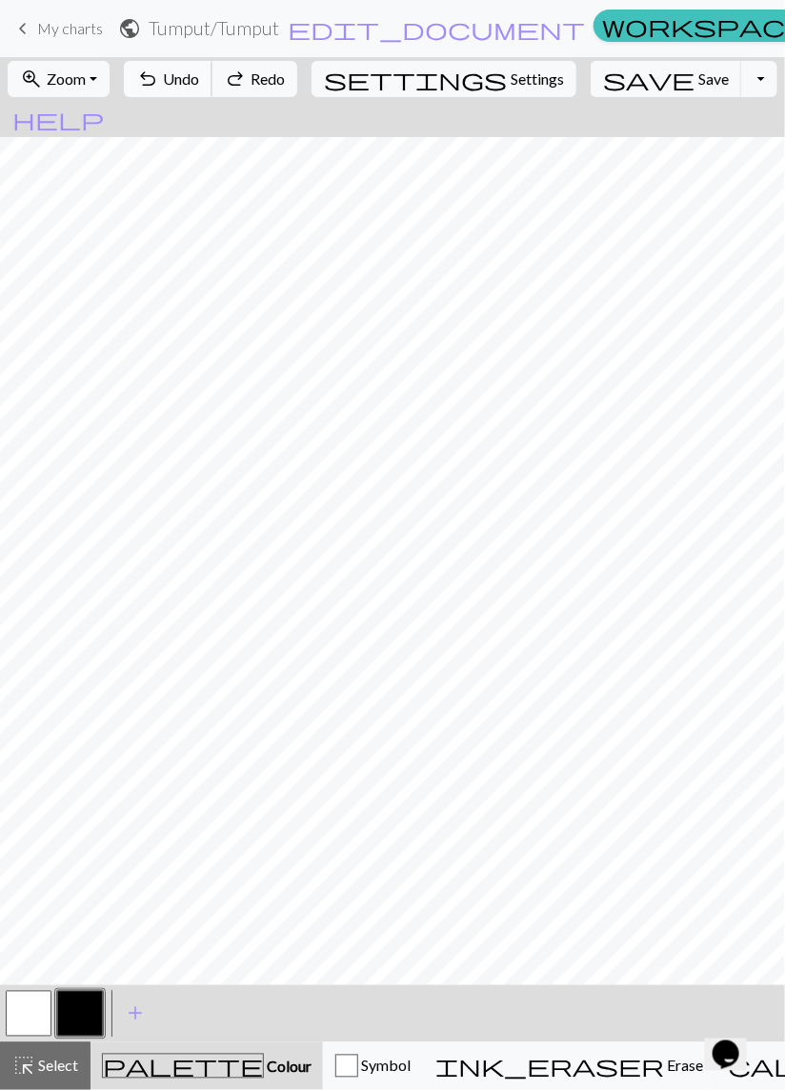
click at [199, 75] on span "Undo" at bounding box center [181, 79] width 36 height 18
click at [199, 80] on span "Undo" at bounding box center [181, 79] width 36 height 18
click at [698, 81] on span "Save" at bounding box center [713, 79] width 30 height 18
click at [698, 79] on span "Save" at bounding box center [713, 79] width 30 height 18
click at [741, 84] on button "Toggle Dropdown" at bounding box center [759, 79] width 36 height 36
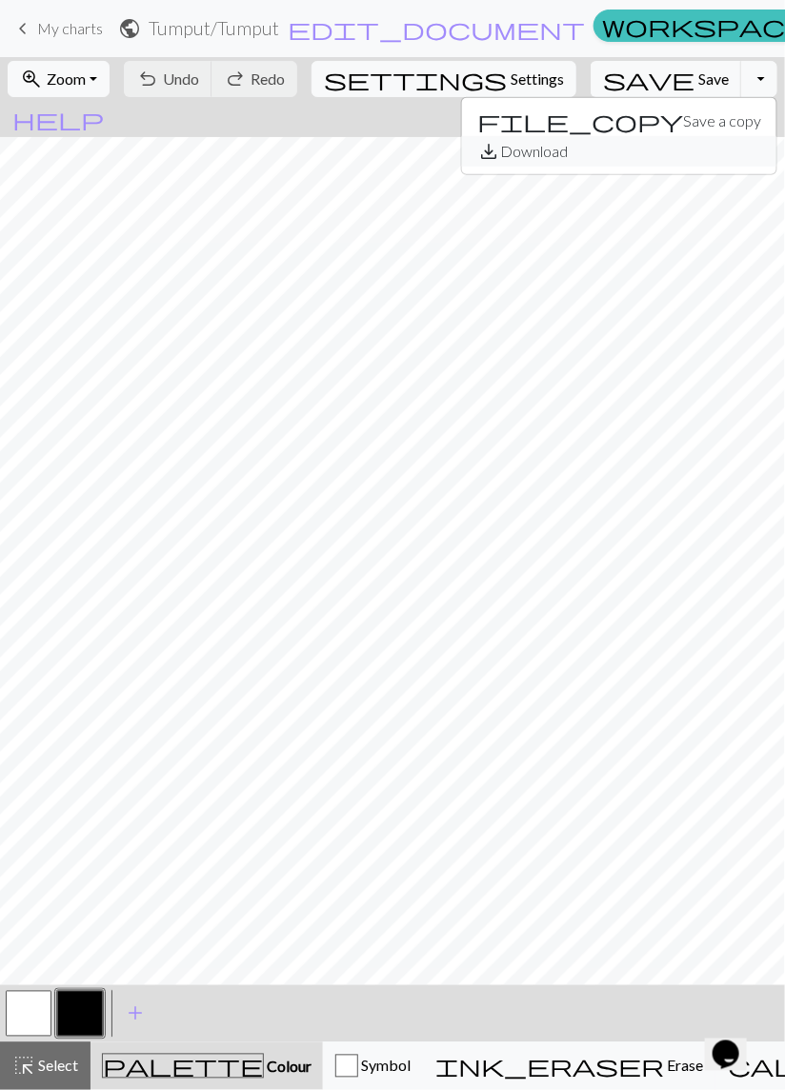
click at [652, 152] on button "save_alt Download" at bounding box center [619, 151] width 314 height 30
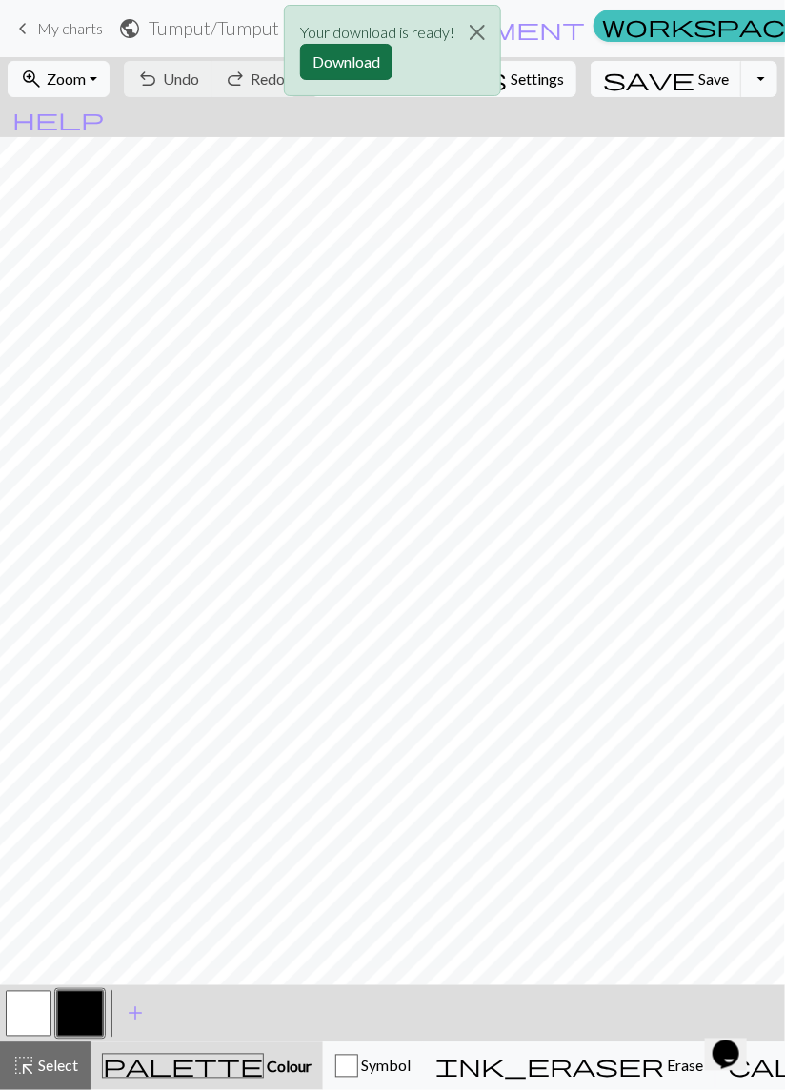
click at [360, 68] on button "Download" at bounding box center [346, 62] width 92 height 36
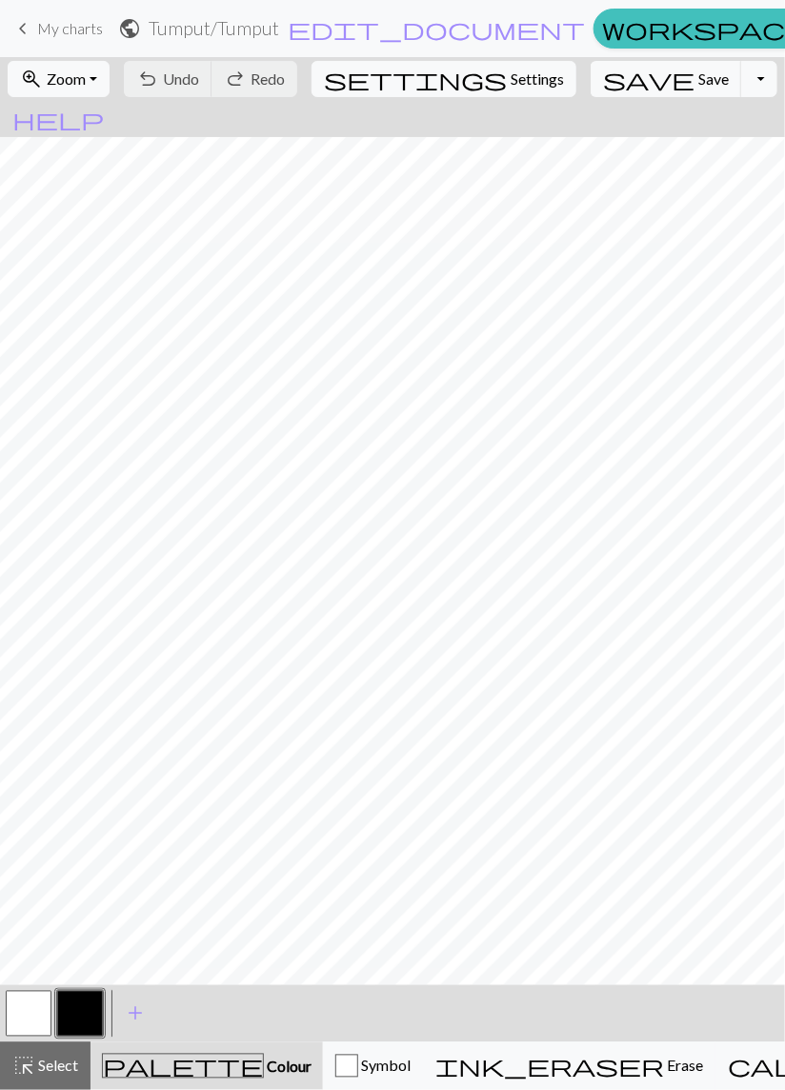
click at [66, 30] on span "My charts" at bounding box center [70, 28] width 66 height 18
